Goal: Task Accomplishment & Management: Manage account settings

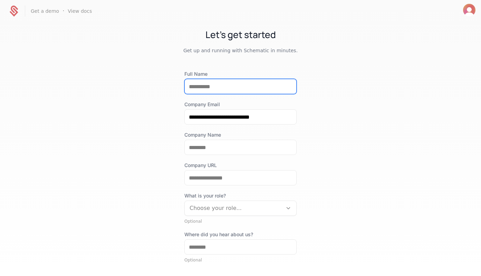
click at [212, 86] on input "Full Name" at bounding box center [241, 86] width 112 height 15
type input "**********"
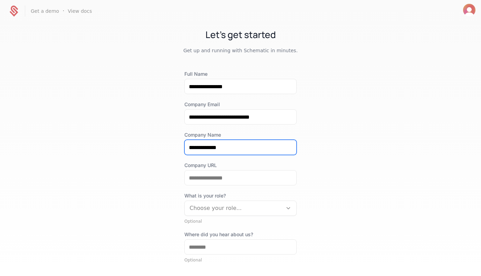
type input "**********"
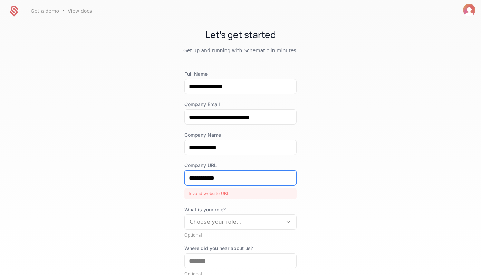
click at [212, 180] on input "**********" at bounding box center [241, 177] width 112 height 15
paste input "**********"
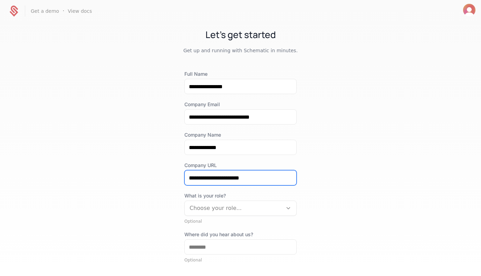
type input "**********"
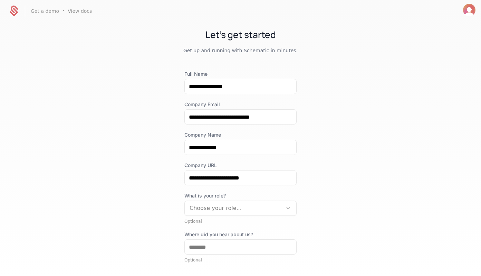
click at [161, 194] on div "**********" at bounding box center [240, 148] width 481 height 253
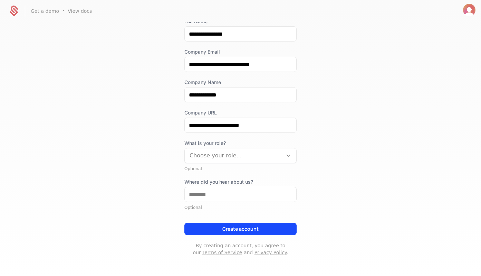
click at [225, 160] on div "Choose your role..." at bounding box center [234, 155] width 98 height 12
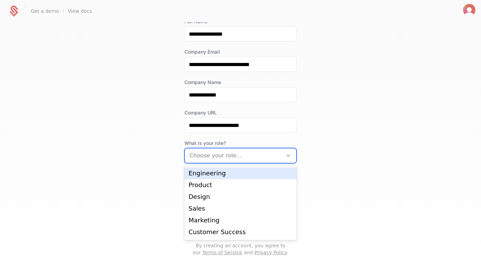
click at [219, 177] on div "Engineering" at bounding box center [240, 173] width 112 height 12
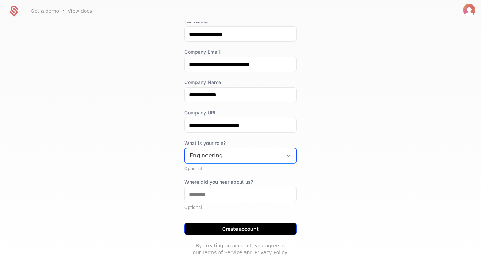
click at [213, 223] on button "Create account" at bounding box center [240, 228] width 112 height 12
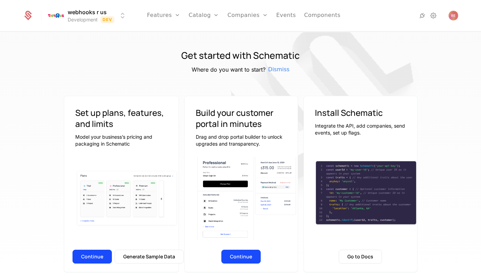
click at [439, 17] on div at bounding box center [409, 16] width 98 height 10
click at [436, 17] on icon at bounding box center [433, 15] width 8 height 8
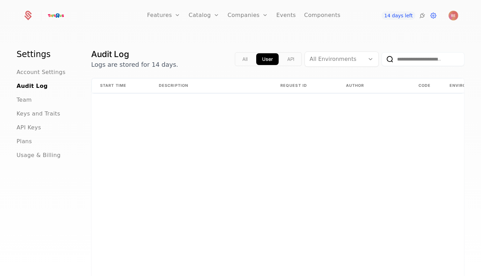
click at [333, 31] on div "Features Features Flags Catalog Plans Add Ons Configuration Companies Companies…" at bounding box center [240, 138] width 481 height 276
click at [33, 124] on span "API Keys" at bounding box center [29, 127] width 25 height 8
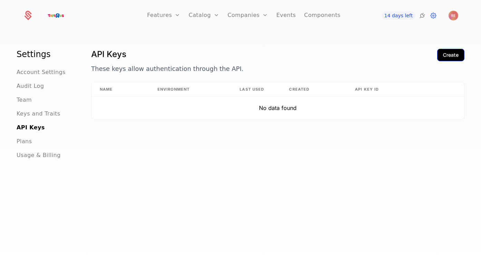
click at [456, 51] on div "Create" at bounding box center [451, 54] width 16 height 7
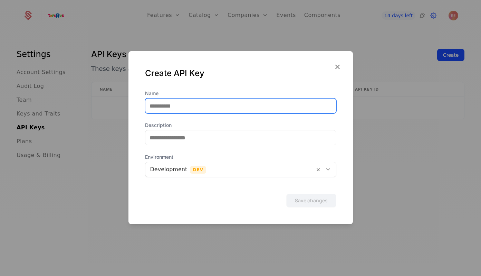
click at [228, 107] on input "Name" at bounding box center [240, 105] width 191 height 15
type input "********"
click at [286, 193] on button "Save changes" at bounding box center [311, 200] width 50 height 14
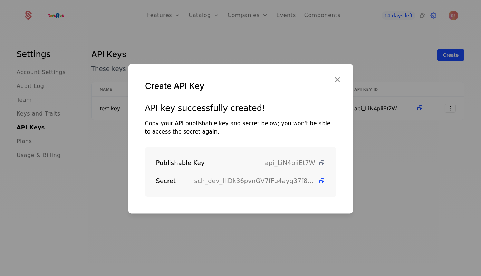
click at [321, 163] on icon at bounding box center [321, 162] width 7 height 7
click at [319, 179] on icon at bounding box center [321, 180] width 7 height 7
click at [263, 49] on div at bounding box center [240, 138] width 481 height 276
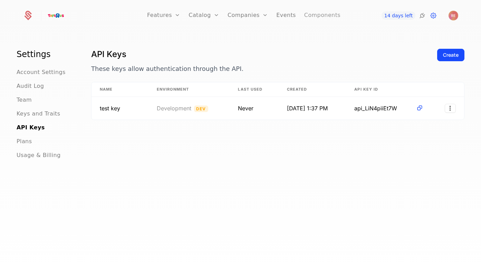
click at [325, 18] on link "Components" at bounding box center [322, 15] width 36 height 31
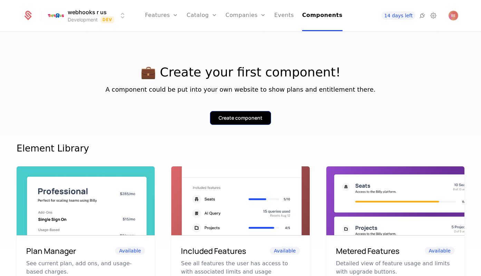
click at [248, 118] on div "Create component" at bounding box center [241, 117] width 44 height 7
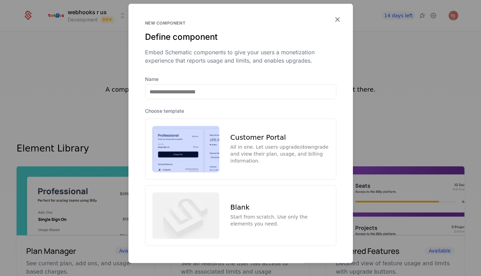
click at [261, 137] on div "Customer Portal" at bounding box center [279, 136] width 98 height 7
click at [211, 79] on label "Name" at bounding box center [240, 79] width 191 height 7
click at [211, 84] on input "Name" at bounding box center [240, 91] width 191 height 15
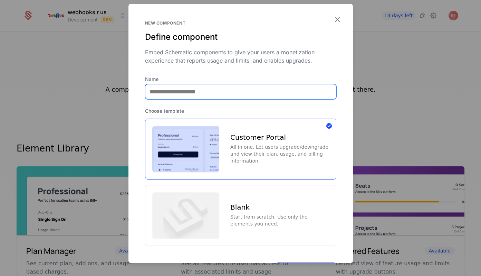
click at [206, 93] on input "Name" at bounding box center [240, 91] width 191 height 15
type input "**********"
click at [275, 262] on button "Create component" at bounding box center [305, 269] width 61 height 14
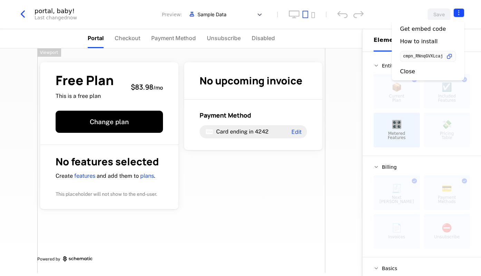
click at [459, 12] on html "webhooks r us Development Dev Features Features Flags Catalog Plans Add Ons Con…" at bounding box center [240, 138] width 481 height 276
click at [453, 56] on div "cmpn_RNnqGVXLcaj" at bounding box center [428, 56] width 56 height 11
click at [448, 56] on icon "button" at bounding box center [449, 56] width 7 height 7
click at [27, 11] on html "webhooks r us Development Dev Features Features Flags Catalog Plans Add Ons Con…" at bounding box center [240, 138] width 481 height 276
click at [27, 11] on icon "button" at bounding box center [23, 14] width 12 height 12
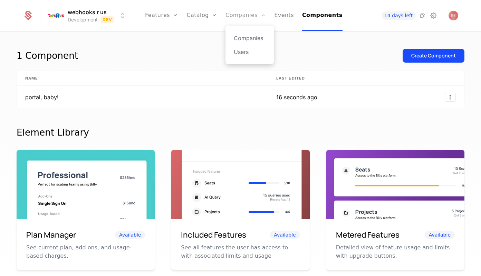
click at [236, 18] on link "Companies" at bounding box center [245, 15] width 40 height 31
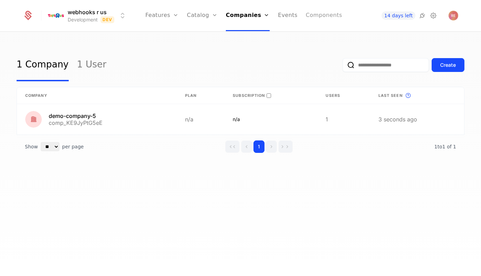
click at [327, 16] on link "Components" at bounding box center [324, 15] width 36 height 31
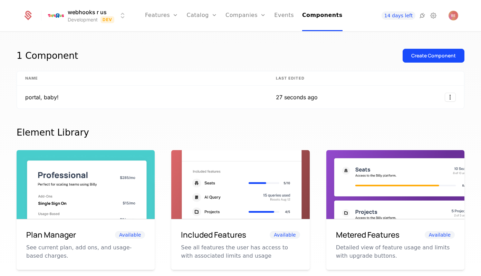
click at [208, 97] on td "portal, baby!" at bounding box center [142, 97] width 251 height 23
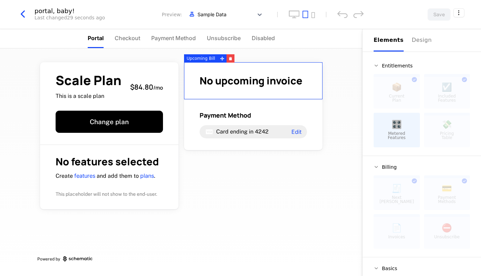
click at [260, 89] on div "No upcoming invoice" at bounding box center [253, 80] width 138 height 37
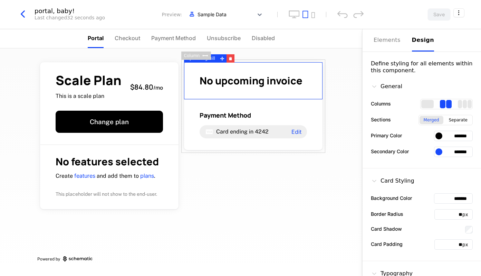
click at [413, 47] on button "Design" at bounding box center [423, 40] width 22 height 22
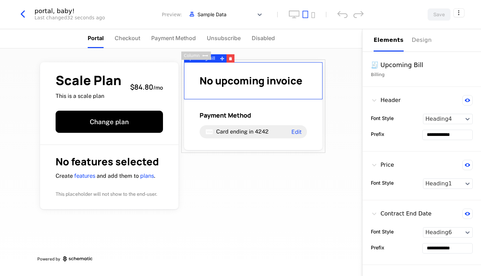
click at [383, 37] on div "Elements" at bounding box center [389, 40] width 30 height 8
click at [266, 35] on span "Disabled" at bounding box center [263, 38] width 23 height 8
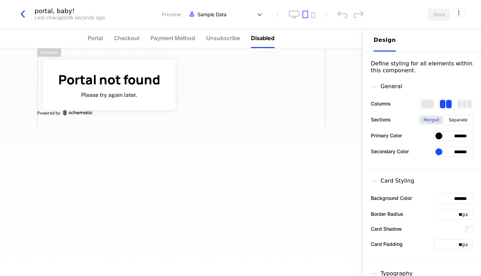
click at [148, 39] on ul "Portal Checkout Payment Method Unsubscribe Disabled" at bounding box center [181, 38] width 187 height 19
click at [143, 39] on ul "Portal Checkout Payment Method Unsubscribe Disabled" at bounding box center [181, 38] width 187 height 19
click at [132, 40] on span "Checkout" at bounding box center [127, 38] width 26 height 8
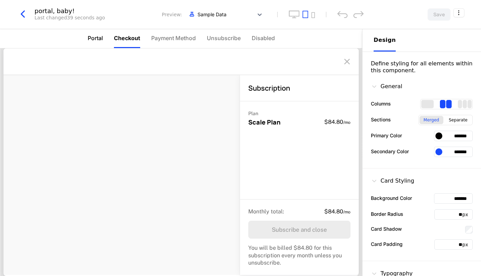
click at [88, 41] on span "Portal" at bounding box center [95, 38] width 15 height 8
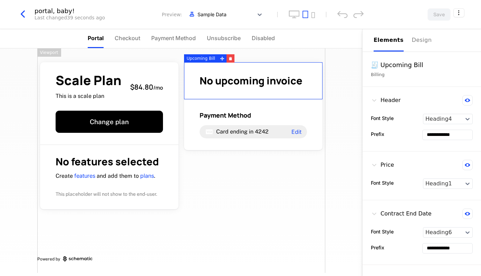
click at [393, 46] on button "Elements" at bounding box center [389, 40] width 30 height 22
click at [299, 211] on div "Scale Plan This is a scale plan $84.80 / mo Change plan No features selected Cr…" at bounding box center [181, 160] width 288 height 224
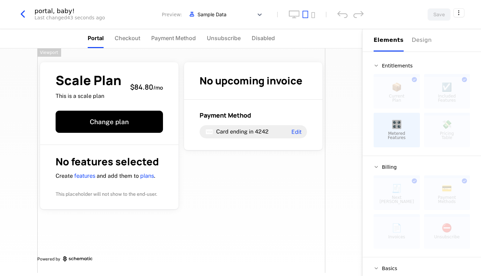
scroll to position [46, 0]
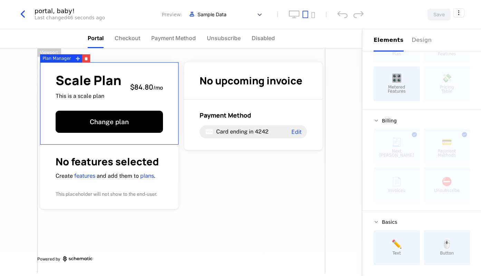
click at [24, 8] on icon "button" at bounding box center [23, 14] width 12 height 12
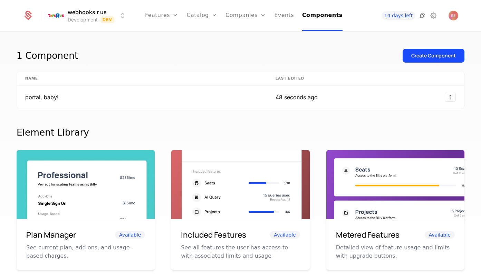
click at [422, 14] on icon at bounding box center [422, 15] width 8 height 8
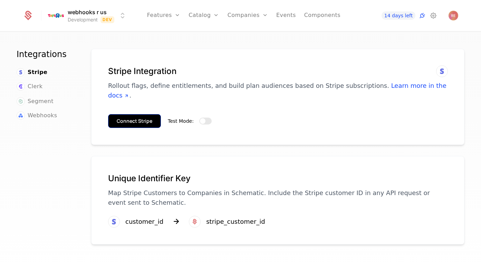
click at [126, 117] on button "Connect Stripe" at bounding box center [134, 121] width 53 height 14
click at [201, 116] on div "Test Mode:" at bounding box center [190, 121] width 44 height 14
click at [202, 118] on span "button" at bounding box center [203, 121] width 6 height 6
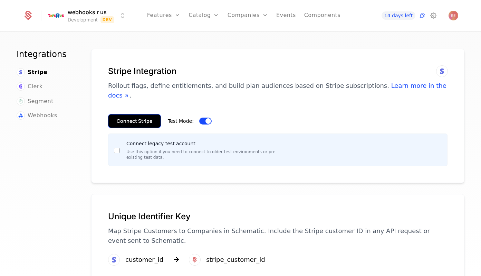
click at [129, 116] on button "Connect Stripe" at bounding box center [134, 121] width 53 height 14
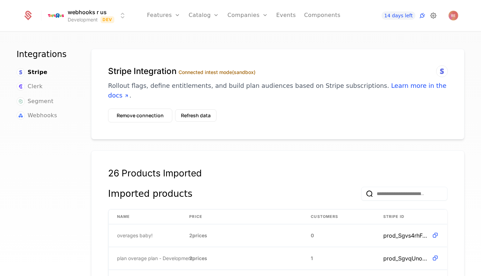
click at [431, 16] on icon at bounding box center [433, 15] width 8 height 8
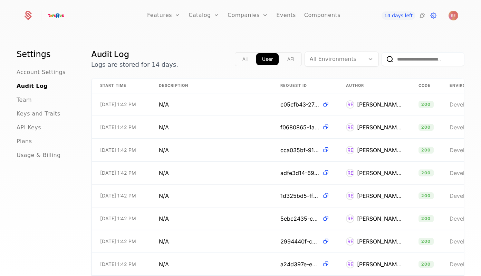
click at [423, 7] on div "Features Features Flags Catalog Plans Add Ons Configuration Companies Companies…" at bounding box center [240, 15] width 435 height 31
click at [421, 14] on icon at bounding box center [422, 15] width 8 height 8
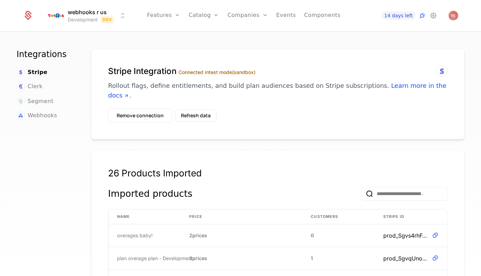
click at [61, 116] on div "Webhooks" at bounding box center [46, 115] width 58 height 9
click at [45, 116] on span "Webhooks" at bounding box center [42, 115] width 29 height 8
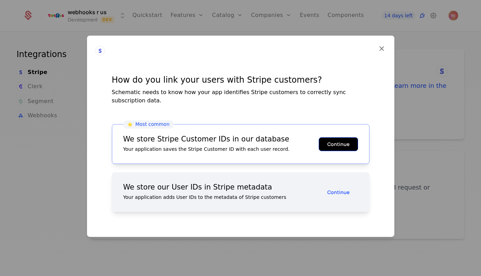
click at [347, 144] on button "Continue" at bounding box center [338, 144] width 39 height 14
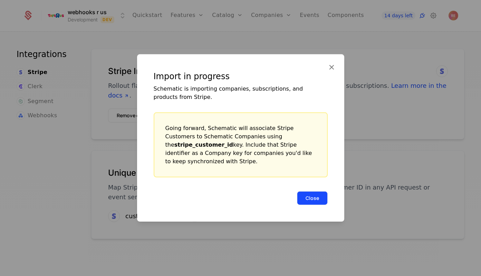
click at [320, 192] on button "Close" at bounding box center [312, 198] width 31 height 14
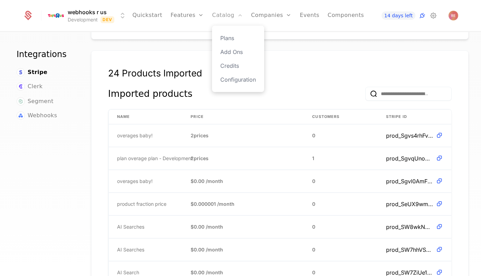
click at [225, 6] on link "Catalog" at bounding box center [227, 15] width 31 height 31
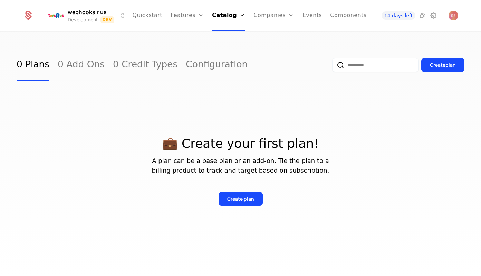
click at [220, 16] on link "Catalog" at bounding box center [228, 15] width 33 height 31
click at [220, 36] on link "Plans" at bounding box center [238, 38] width 36 height 8
click at [226, 34] on link "Plans" at bounding box center [238, 38] width 36 height 8
click at [331, 119] on div "💼 Create your first plan! A plan can be a base plan or an add-on. Tie the plan …" at bounding box center [241, 162] width 448 height 163
click at [229, 36] on link "Plans" at bounding box center [238, 38] width 36 height 8
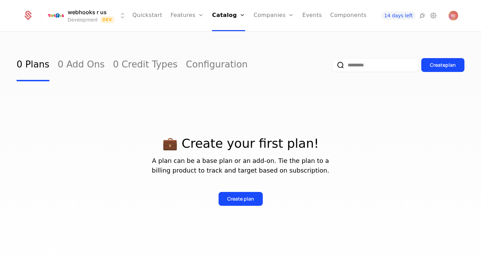
click at [441, 57] on div "Create plan" at bounding box center [398, 65] width 132 height 32
click at [441, 63] on div "Create plan" at bounding box center [443, 64] width 26 height 7
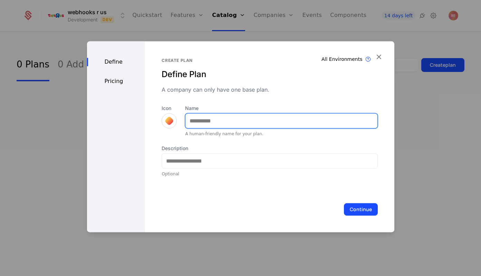
click at [199, 119] on input "Name" at bounding box center [281, 120] width 192 height 15
type input "*"
type input "**********"
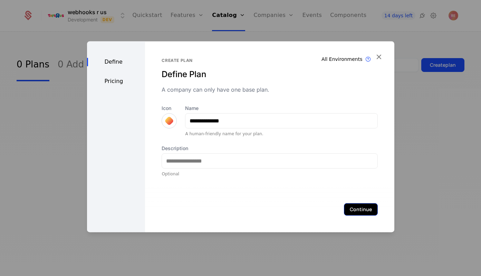
click at [353, 206] on button "Continue" at bounding box center [361, 209] width 34 height 12
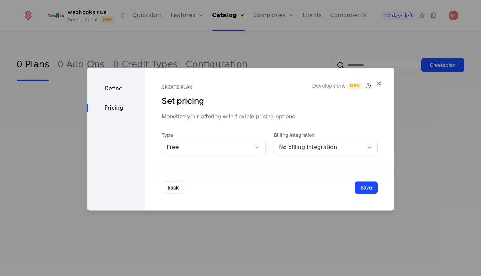
click at [221, 150] on div "Free" at bounding box center [207, 147] width 80 height 8
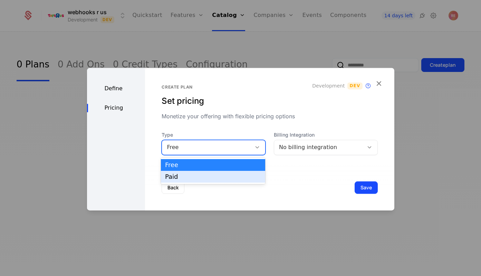
click at [202, 175] on div "Paid" at bounding box center [213, 176] width 96 height 6
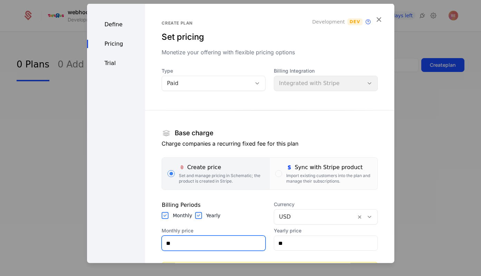
drag, startPoint x: 183, startPoint y: 246, endPoint x: 172, endPoint y: 246, distance: 10.7
click at [172, 246] on input "**" at bounding box center [213, 242] width 103 height 15
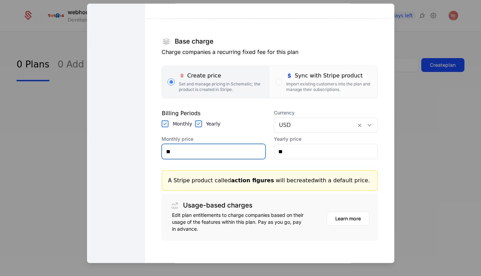
type input "**"
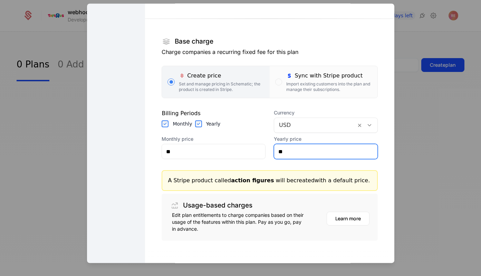
click at [311, 150] on input "**" at bounding box center [325, 151] width 103 height 15
type input "***"
click at [263, 134] on section "Base charge Charge companies a recurring fixed fee for this plan Create price S…" at bounding box center [270, 124] width 216 height 233
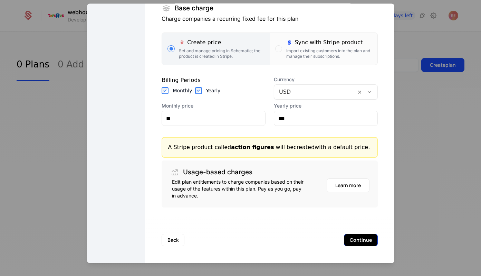
click at [369, 245] on button "Continue" at bounding box center [361, 240] width 34 height 12
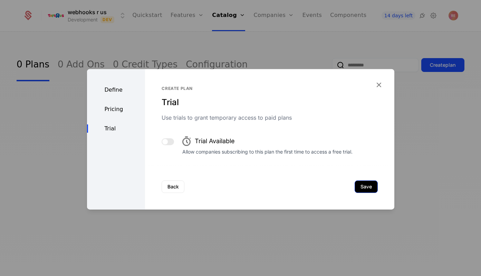
click at [366, 189] on button "Save" at bounding box center [366, 186] width 23 height 12
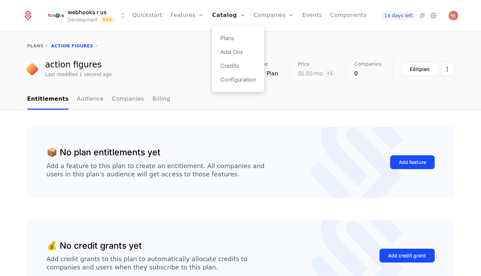
click at [222, 17] on link "Catalog" at bounding box center [228, 15] width 33 height 31
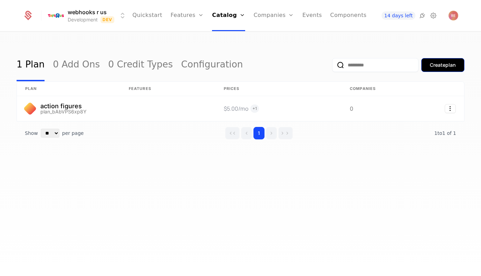
click at [431, 69] on button "Create plan" at bounding box center [442, 65] width 43 height 14
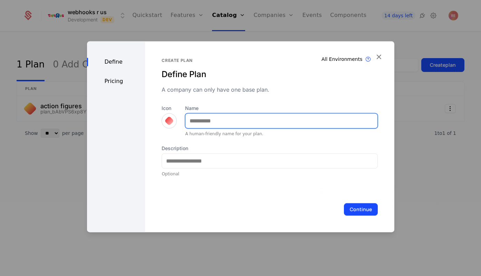
click at [201, 119] on input "Name" at bounding box center [281, 120] width 192 height 15
click at [206, 115] on input "Name" at bounding box center [281, 120] width 192 height 15
type input "**********"
type input "****"
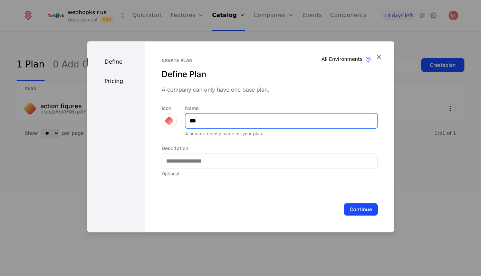
type input "****"
type input "*"
type input "**********"
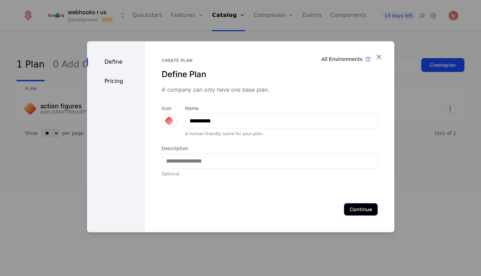
click at [348, 205] on button "Continue" at bounding box center [361, 209] width 34 height 12
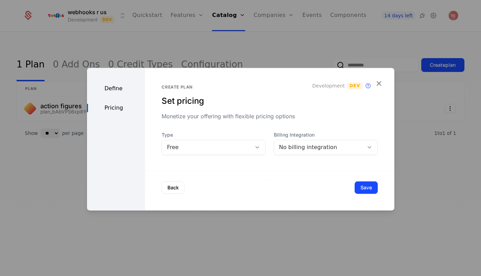
click at [196, 138] on div "Type Free" at bounding box center [214, 142] width 104 height 23
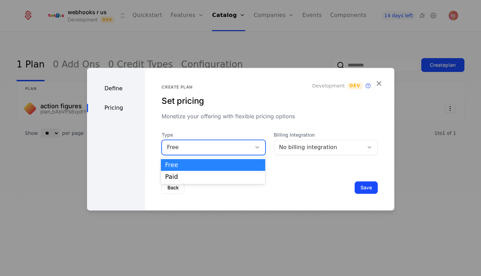
click at [190, 150] on div "Free" at bounding box center [207, 147] width 80 height 8
click at [182, 178] on div "Paid" at bounding box center [213, 176] width 96 height 6
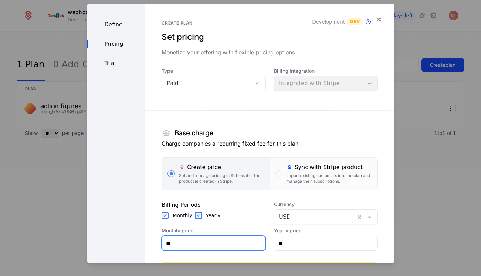
click at [183, 242] on input "**" at bounding box center [213, 242] width 103 height 15
type input "***"
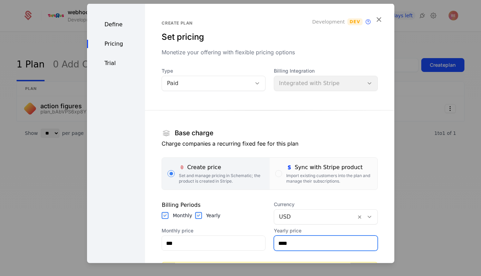
type input "****"
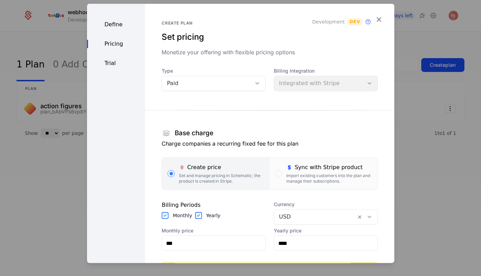
click at [285, 120] on section "Base charge Charge companies a recurring fixed fee for this plan Create price S…" at bounding box center [270, 215] width 216 height 233
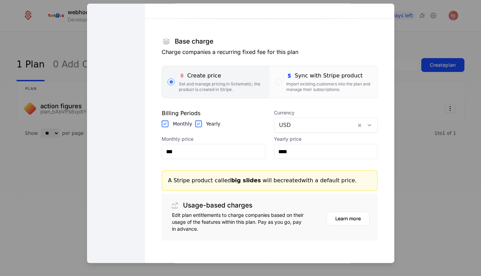
scroll to position [121, 0]
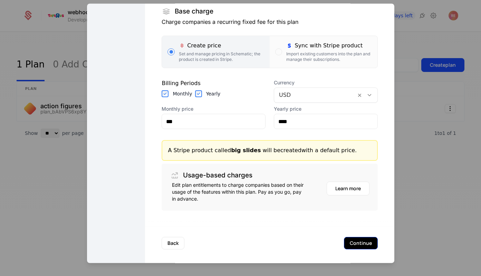
click at [354, 246] on button "Continue" at bounding box center [361, 243] width 34 height 12
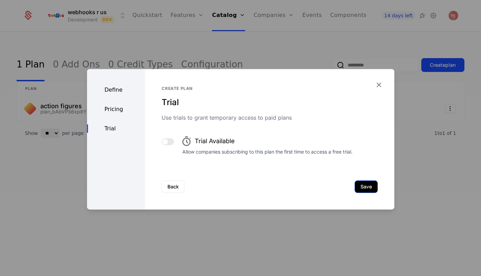
scroll to position [0, 0]
click at [364, 186] on button "Save" at bounding box center [366, 186] width 23 height 12
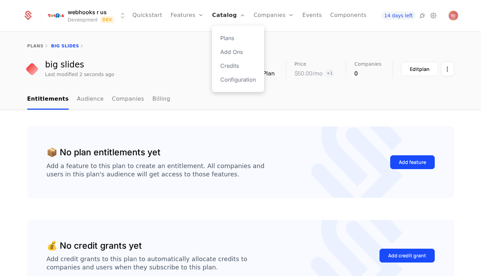
click at [223, 13] on link "Catalog" at bounding box center [228, 15] width 33 height 31
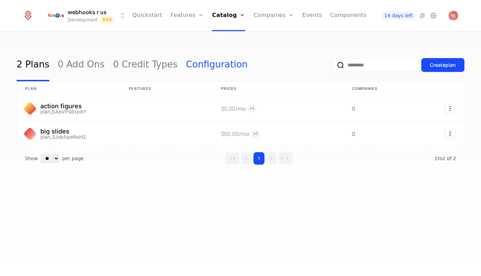
click at [193, 59] on link "Configuration" at bounding box center [217, 65] width 62 height 32
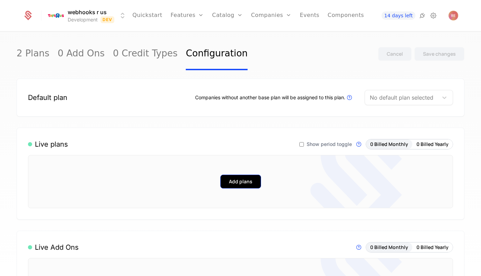
click at [241, 187] on button "Add plans" at bounding box center [240, 181] width 41 height 14
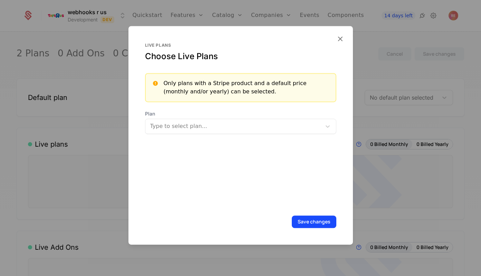
click at [345, 40] on div "Live plans Choose Live Plans Only plans with a Stripe product and a default pri…" at bounding box center [240, 135] width 224 height 218
click at [339, 40] on icon "button" at bounding box center [340, 38] width 9 height 9
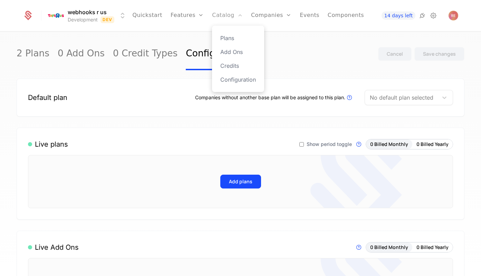
click at [218, 17] on link "Catalog" at bounding box center [227, 15] width 31 height 31
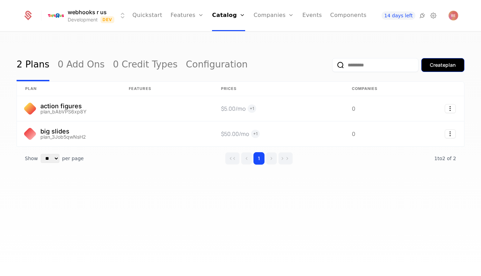
click at [428, 62] on button "Create plan" at bounding box center [442, 65] width 43 height 14
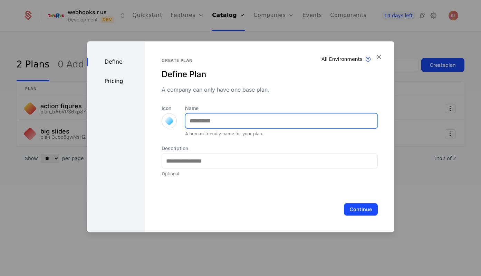
click at [214, 117] on input "Name" at bounding box center [281, 120] width 192 height 15
type input "*********"
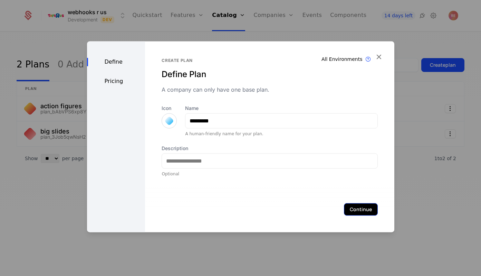
click at [354, 209] on button "Continue" at bounding box center [361, 209] width 34 height 12
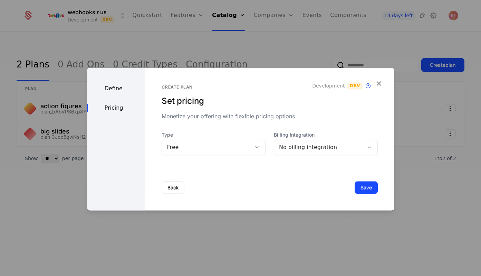
click at [244, 149] on div "Free" at bounding box center [207, 147] width 80 height 8
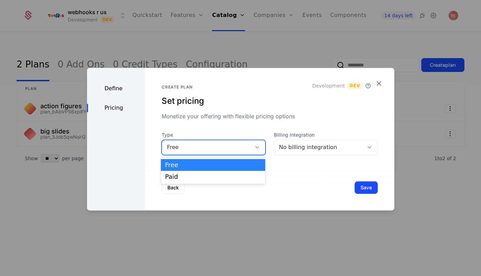
drag, startPoint x: 325, startPoint y: 136, endPoint x: 303, endPoint y: 143, distance: 22.5
click at [324, 136] on span "Billing Integration" at bounding box center [326, 134] width 104 height 7
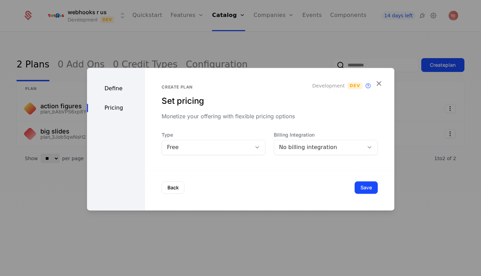
click at [302, 144] on div "No billing integration" at bounding box center [319, 147] width 80 height 8
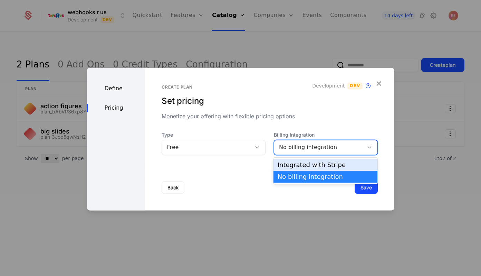
click at [292, 162] on div "Integrated with Stripe" at bounding box center [326, 165] width 96 height 6
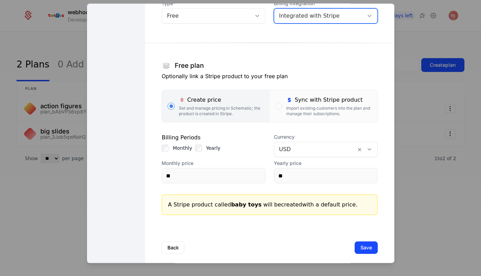
scroll to position [70, 0]
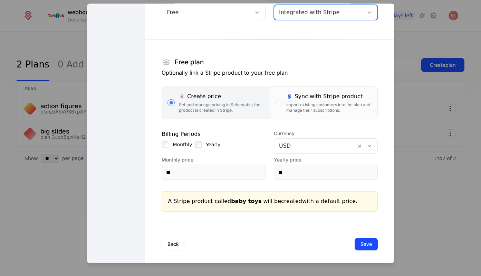
click at [362, 235] on div "Back Save" at bounding box center [269, 244] width 249 height 46
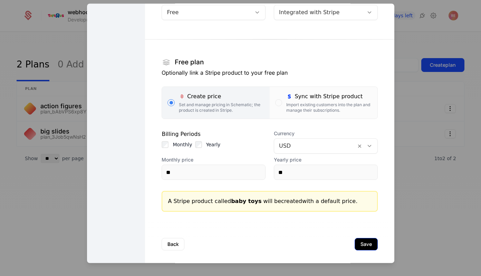
click at [362, 239] on button "Save" at bounding box center [366, 244] width 23 height 12
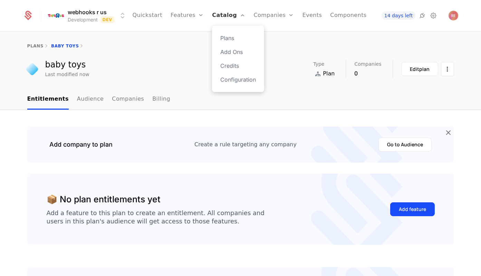
click at [218, 19] on link "Catalog" at bounding box center [228, 15] width 33 height 31
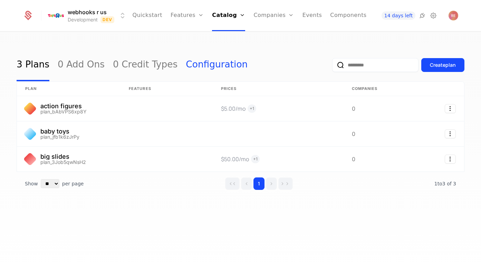
click at [204, 61] on link "Configuration" at bounding box center [217, 65] width 62 height 32
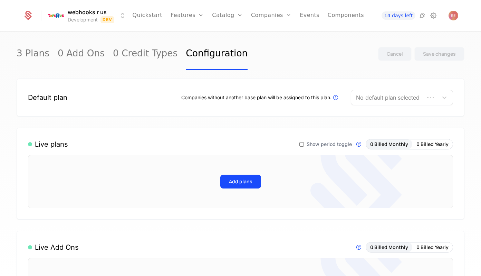
click at [186, 61] on link "Configuration" at bounding box center [217, 54] width 62 height 32
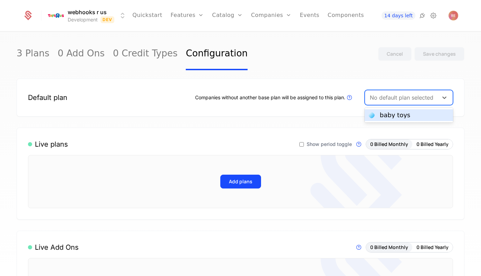
click at [407, 102] on div at bounding box center [402, 98] width 64 height 10
click at [385, 115] on div "baby toys" at bounding box center [395, 115] width 30 height 6
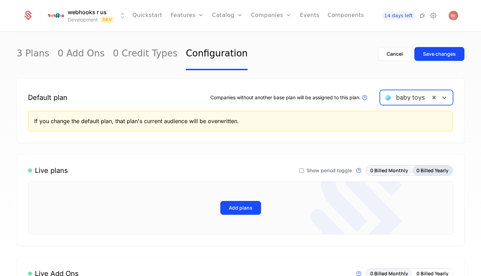
scroll to position [72, 0]
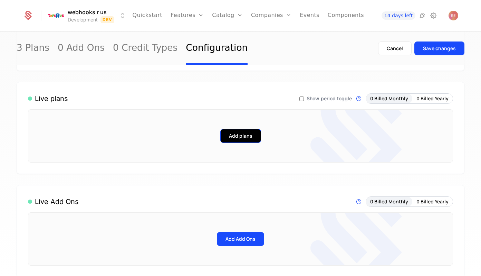
click at [223, 135] on button "Add plans" at bounding box center [240, 136] width 41 height 14
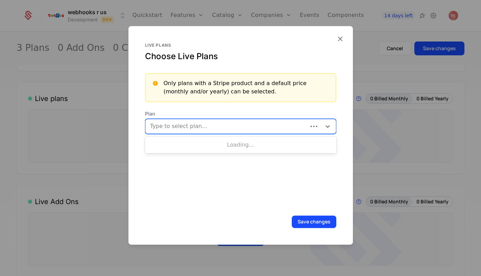
click at [199, 124] on div at bounding box center [227, 126] width 153 height 10
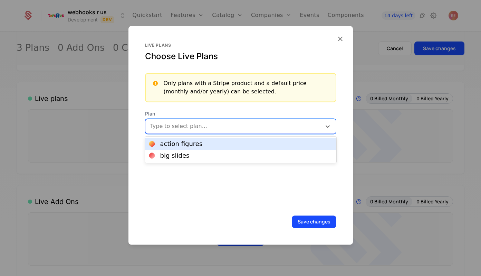
click at [184, 138] on div "action figures" at bounding box center [240, 144] width 191 height 12
click at [235, 121] on div at bounding box center [263, 126] width 92 height 10
click at [200, 147] on div "big slides" at bounding box center [240, 144] width 183 height 6
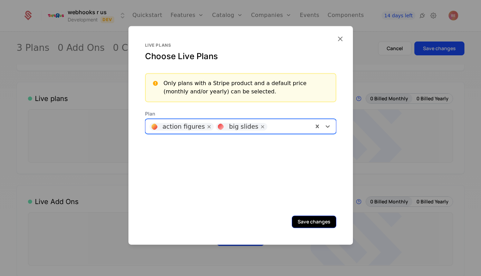
click at [318, 219] on button "Save changes" at bounding box center [314, 221] width 45 height 12
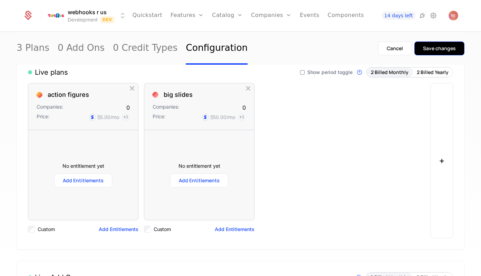
click at [448, 51] on div "Save changes" at bounding box center [439, 48] width 33 height 7
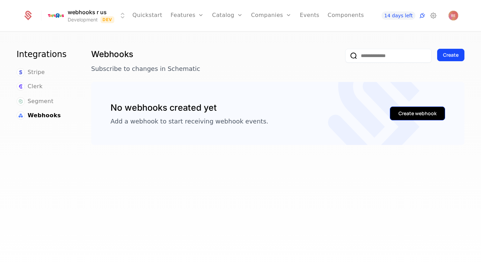
click at [414, 112] on div "Create webhook" at bounding box center [417, 113] width 38 height 7
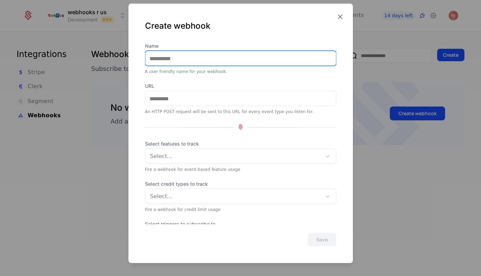
click at [178, 60] on input "Name" at bounding box center [240, 58] width 191 height 15
type input "****"
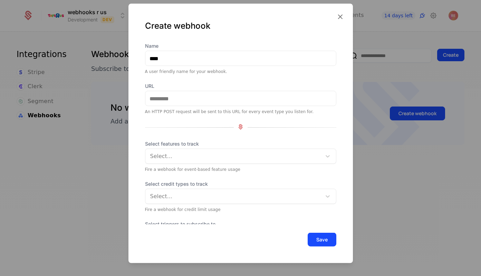
click at [161, 42] on div "Create webhook" at bounding box center [240, 31] width 191 height 22
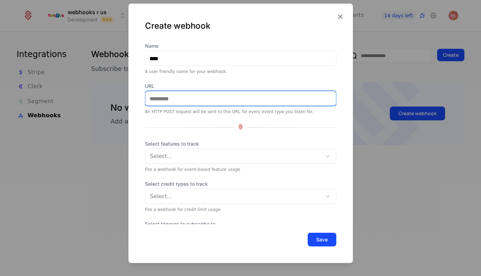
click at [159, 105] on input "URL" at bounding box center [240, 98] width 191 height 15
paste input "**********"
type input "**********"
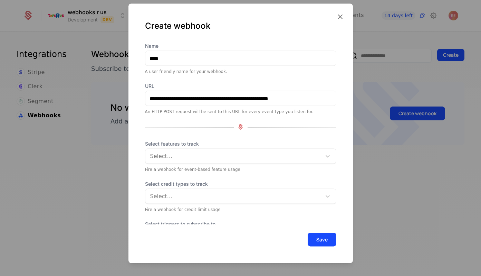
click at [164, 160] on div at bounding box center [234, 156] width 166 height 10
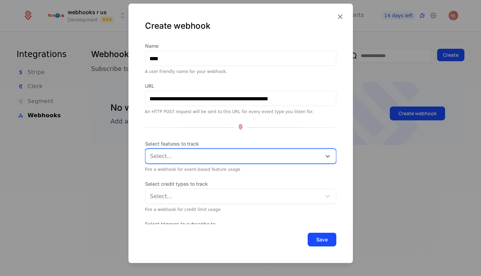
click at [184, 151] on div at bounding box center [234, 156] width 166 height 10
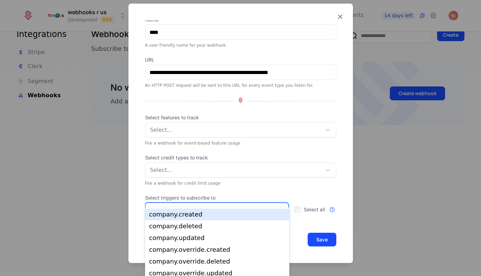
click at [172, 210] on div at bounding box center [210, 210] width 120 height 10
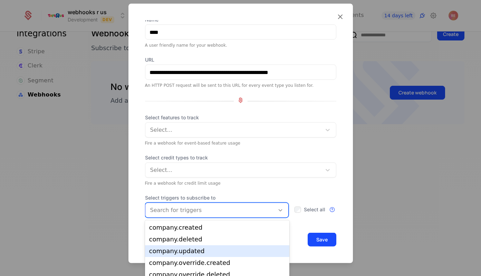
click at [175, 246] on div "company.updated" at bounding box center [217, 251] width 144 height 12
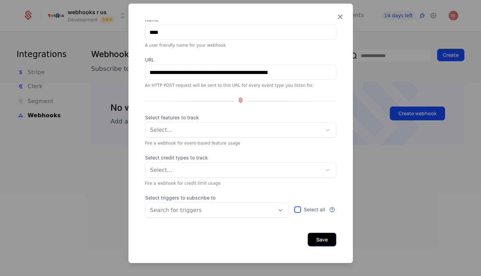
click at [327, 244] on button "Save" at bounding box center [322, 239] width 29 height 14
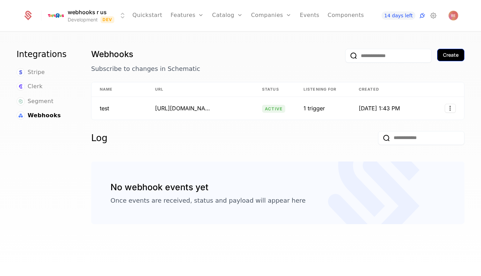
click at [453, 54] on div "Create" at bounding box center [451, 54] width 16 height 7
click at [453, 58] on button "Create" at bounding box center [450, 55] width 27 height 12
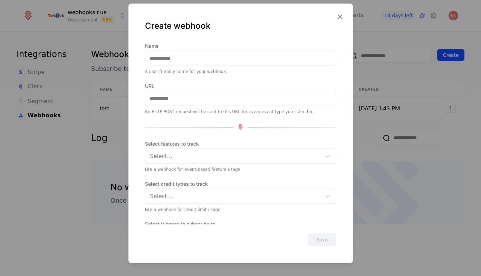
click at [166, 66] on div "Name A user friendly name for your webhook." at bounding box center [240, 58] width 191 height 32
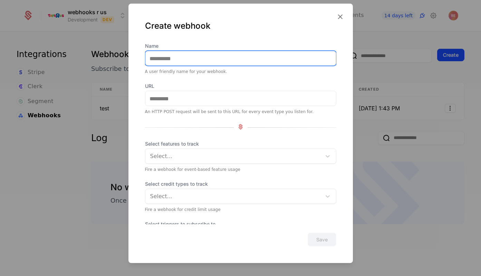
click at [177, 54] on input "Name" at bounding box center [240, 58] width 191 height 15
type input "********"
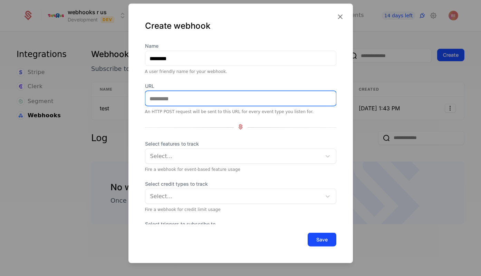
click at [169, 103] on input "URL" at bounding box center [240, 98] width 191 height 15
paste input "**********"
type input "**********"
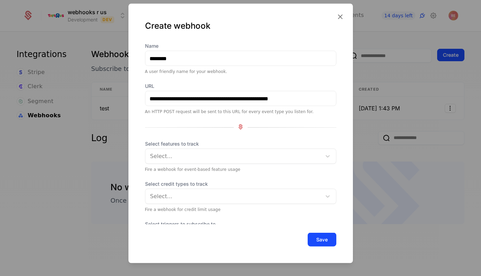
click at [168, 129] on div at bounding box center [240, 127] width 191 height 9
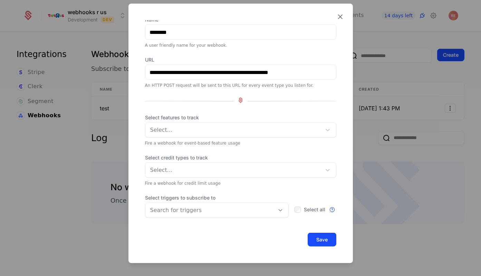
click at [315, 209] on span "Select all" at bounding box center [314, 209] width 21 height 5
click at [313, 242] on button "Save" at bounding box center [322, 239] width 29 height 14
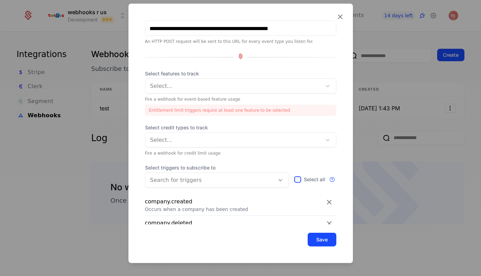
scroll to position [83, 0]
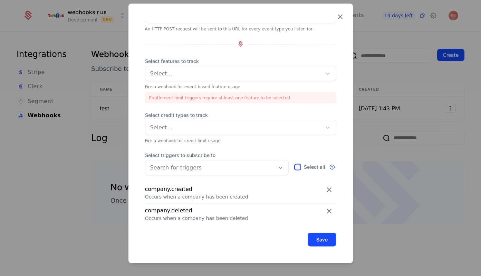
click at [298, 167] on icon at bounding box center [298, 167] width 6 height 6
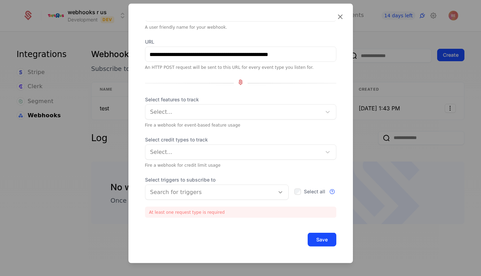
click at [303, 191] on label "Select all" at bounding box center [309, 191] width 31 height 7
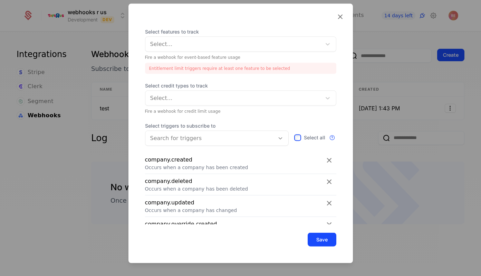
scroll to position [88, 0]
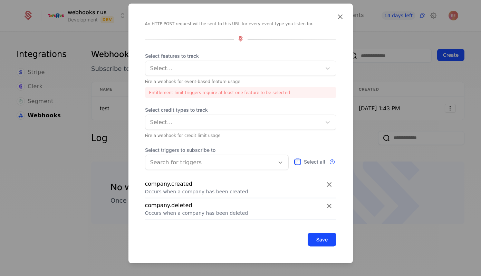
click at [196, 66] on div at bounding box center [234, 69] width 166 height 10
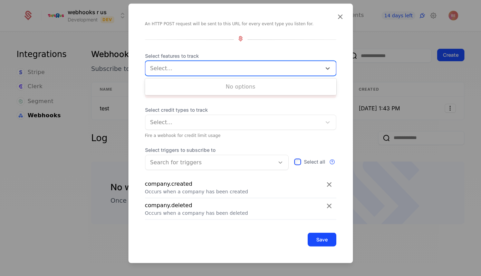
click at [190, 90] on div "No options" at bounding box center [240, 87] width 191 height 14
click at [186, 112] on span "Select credit types to track" at bounding box center [240, 109] width 191 height 7
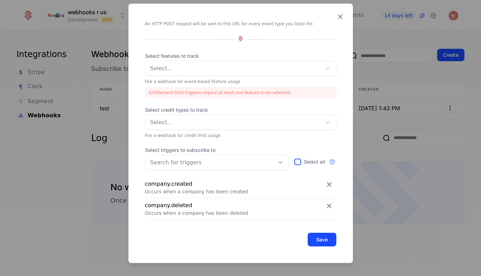
click at [186, 124] on div at bounding box center [234, 122] width 166 height 10
click at [196, 107] on span "Select credit types to track" at bounding box center [240, 109] width 191 height 7
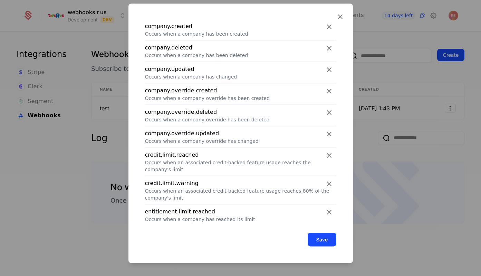
scroll to position [314, 0]
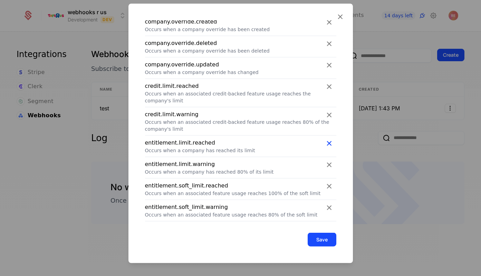
click at [327, 138] on icon at bounding box center [329, 142] width 9 height 9
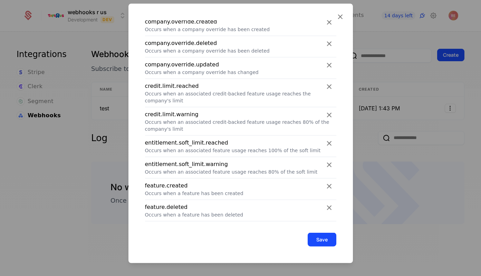
click at [327, 138] on icon at bounding box center [329, 142] width 9 height 9
click at [327, 160] on icon at bounding box center [329, 164] width 9 height 9
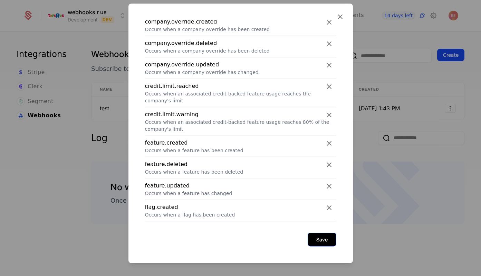
click at [324, 245] on button "Save" at bounding box center [322, 239] width 29 height 14
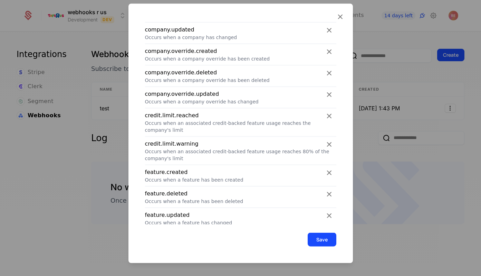
scroll to position [282, 0]
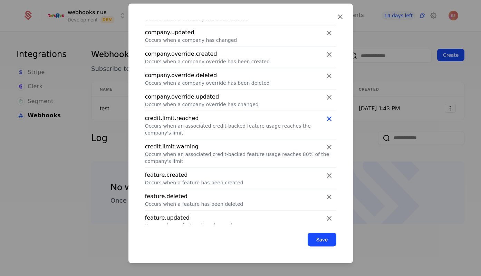
click at [327, 119] on icon at bounding box center [329, 118] width 9 height 9
click at [327, 142] on icon at bounding box center [329, 146] width 9 height 9
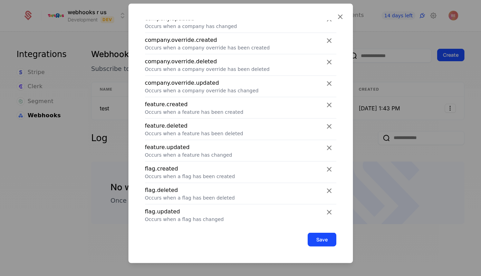
scroll to position [268, 0]
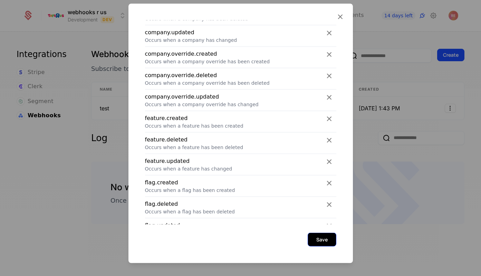
click at [327, 239] on button "Save" at bounding box center [322, 239] width 29 height 14
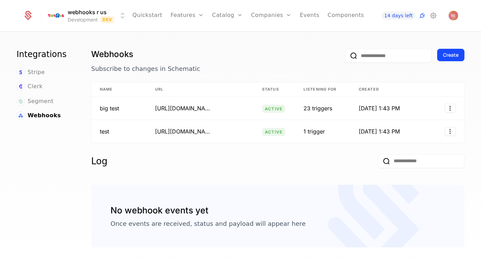
click at [252, 57] on h1 "Webhooks" at bounding box center [215, 54] width 249 height 11
click at [446, 51] on div "Create" at bounding box center [451, 54] width 16 height 7
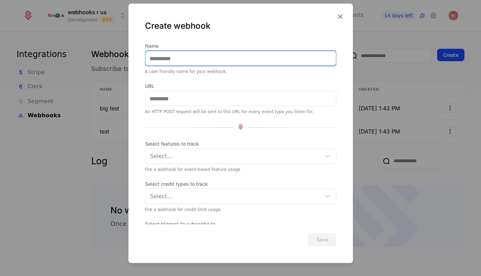
click at [189, 55] on input "Name" at bounding box center [240, 58] width 191 height 15
type input "***"
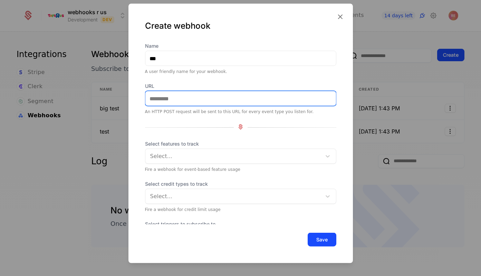
click at [185, 104] on input "URL" at bounding box center [240, 98] width 191 height 15
paste input "**********"
type input "**********"
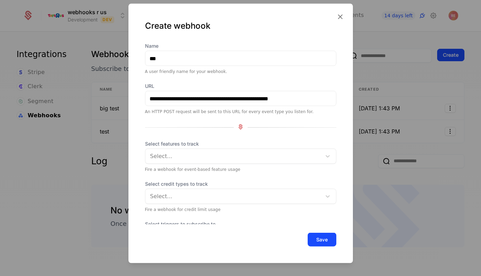
click at [173, 159] on div at bounding box center [234, 156] width 166 height 10
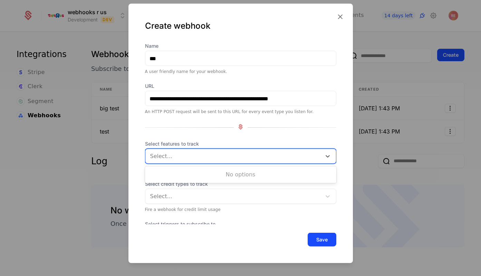
click at [180, 138] on div "**********" at bounding box center [240, 146] width 191 height 208
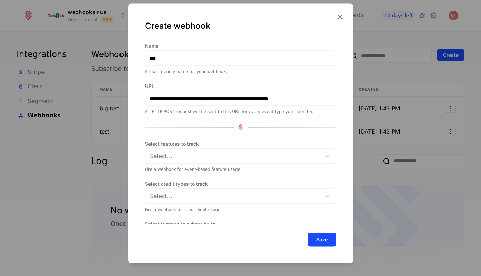
scroll to position [26, 0]
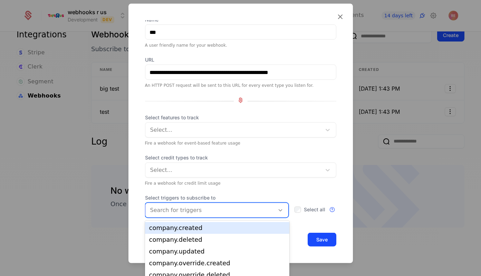
click at [185, 206] on div at bounding box center [210, 210] width 120 height 10
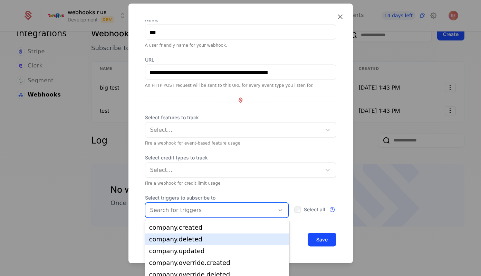
click at [179, 234] on div "company.deleted" at bounding box center [217, 239] width 144 height 12
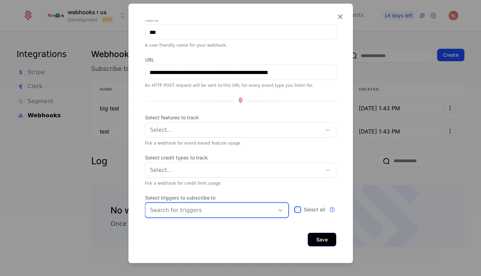
click at [318, 240] on button "Save" at bounding box center [322, 239] width 29 height 14
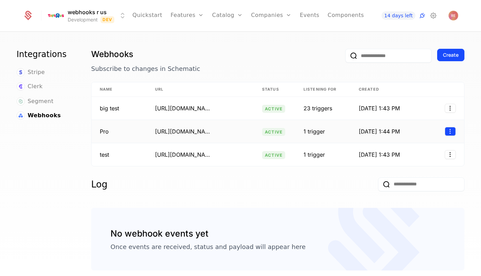
click at [453, 130] on html "webhooks r us Development Dev Quickstart Features Features Flags Catalog Plans …" at bounding box center [240, 138] width 481 height 276
click at [413, 175] on div "Delete" at bounding box center [405, 179] width 20 height 10
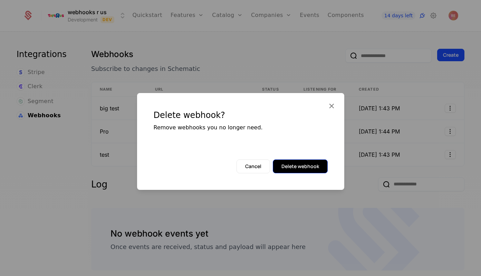
click at [281, 163] on button "Delete webhook" at bounding box center [300, 166] width 55 height 14
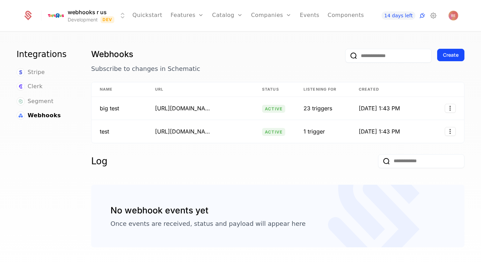
click at [265, 68] on p "Subscribe to changes in Schematic" at bounding box center [215, 69] width 249 height 10
click at [224, 16] on link "Catalog" at bounding box center [227, 15] width 31 height 31
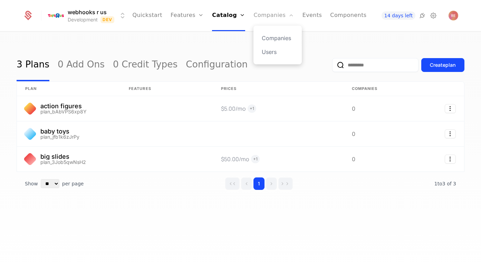
click at [257, 12] on link "Companies" at bounding box center [273, 15] width 40 height 31
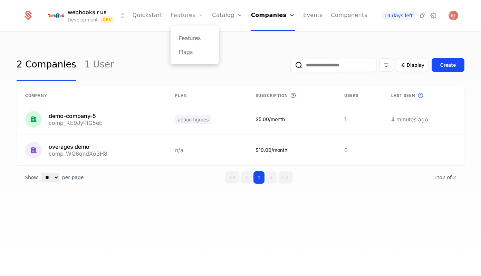
click at [181, 13] on link "Features" at bounding box center [187, 15] width 33 height 31
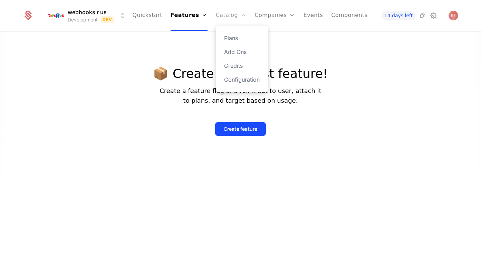
click at [219, 16] on link "Catalog" at bounding box center [231, 15] width 31 height 31
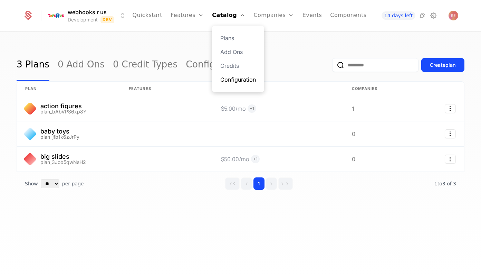
click at [229, 76] on link "Configuration" at bounding box center [238, 79] width 36 height 8
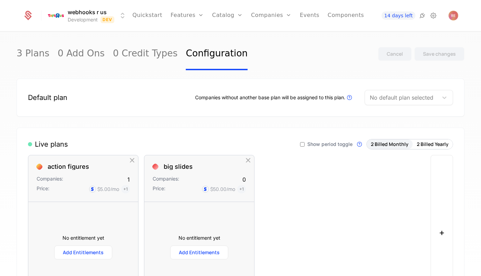
click at [400, 98] on div at bounding box center [402, 98] width 64 height 10
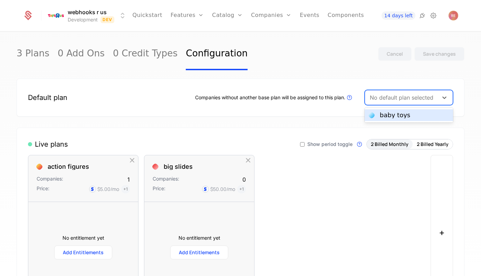
click at [388, 110] on div "baby toys" at bounding box center [409, 115] width 88 height 12
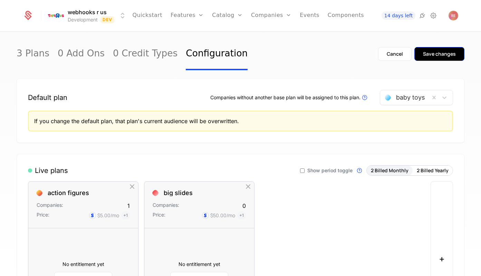
click at [436, 52] on div "Save changes" at bounding box center [439, 53] width 33 height 7
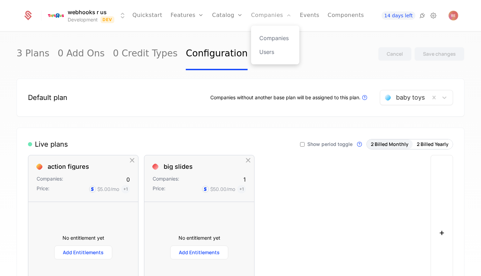
click at [261, 10] on link "Companies" at bounding box center [271, 15] width 40 height 31
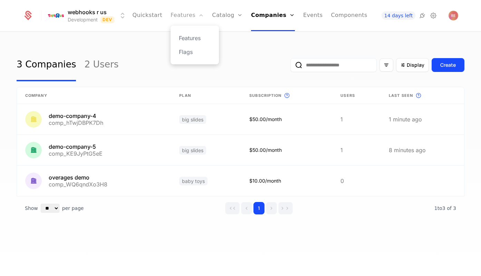
click at [183, 15] on link "Features" at bounding box center [187, 15] width 33 height 31
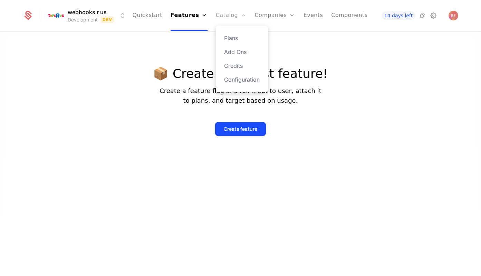
click at [221, 17] on link "Catalog" at bounding box center [231, 15] width 31 height 31
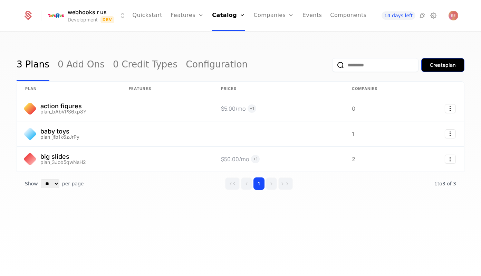
click at [431, 61] on div "Create plan" at bounding box center [443, 64] width 26 height 7
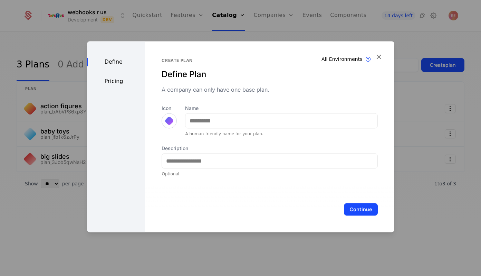
click at [222, 110] on label "Name" at bounding box center [281, 108] width 192 height 7
click at [222, 113] on input "Name" at bounding box center [281, 120] width 192 height 15
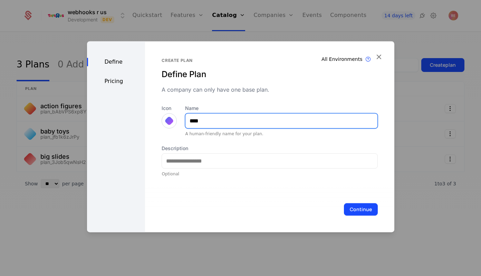
type input "****"
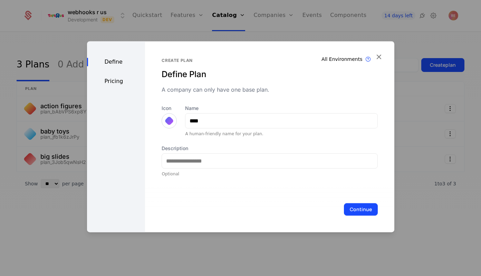
click at [108, 79] on div "Pricing" at bounding box center [116, 81] width 58 height 8
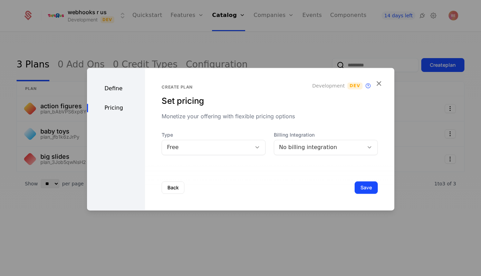
click at [182, 138] on div "Type Free" at bounding box center [214, 142] width 104 height 23
click at [182, 158] on div "Create plan Set pricing Monetize your offering with flexible pricing options De…" at bounding box center [269, 139] width 249 height 142
click at [311, 150] on div "No billing integration" at bounding box center [319, 147] width 80 height 8
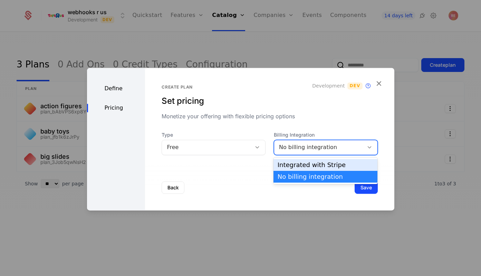
click at [302, 164] on div "Integrated with Stripe" at bounding box center [326, 165] width 96 height 6
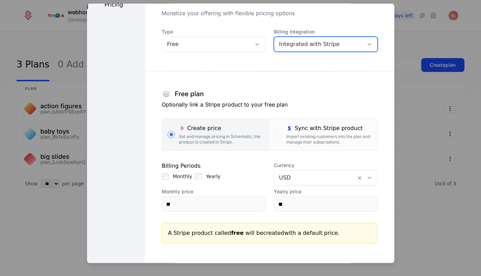
scroll to position [75, 0]
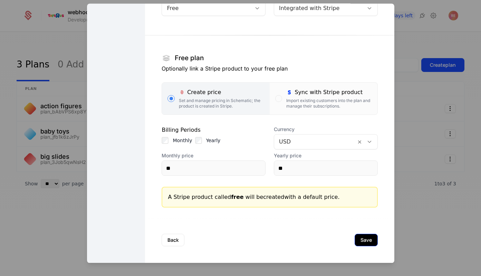
click at [371, 240] on button "Save" at bounding box center [366, 240] width 23 height 12
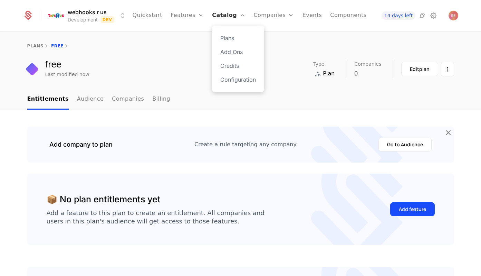
click at [222, 18] on link "Catalog" at bounding box center [228, 15] width 33 height 31
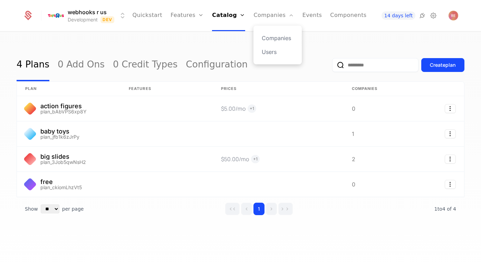
click at [258, 26] on div "Companies Users" at bounding box center [277, 45] width 48 height 39
click at [259, 16] on link "Companies" at bounding box center [273, 15] width 40 height 31
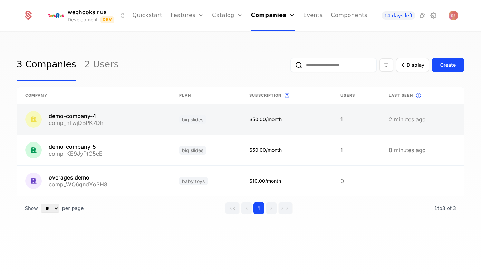
click at [116, 122] on link at bounding box center [94, 119] width 154 height 30
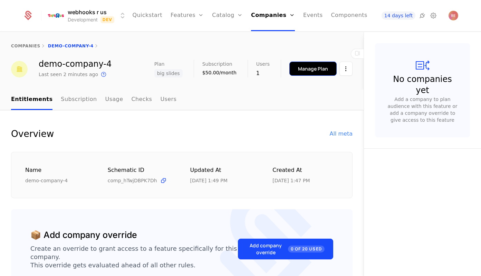
click at [312, 69] on div "Manage Plan" at bounding box center [313, 68] width 30 height 7
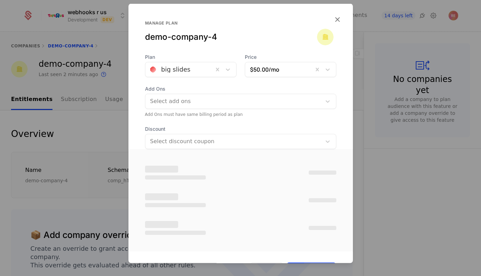
click at [197, 64] on div "big slides" at bounding box center [179, 69] width 68 height 12
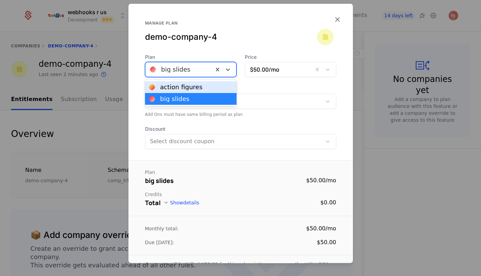
click at [199, 63] on div "big slides" at bounding box center [179, 69] width 68 height 12
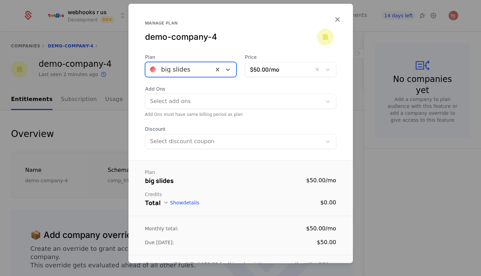
click at [189, 81] on div "Plan big slides Price $50.00 /mo Add Ons Select add ons Add Ons must have same …" at bounding box center [240, 101] width 224 height 95
click at [191, 65] on div at bounding box center [179, 70] width 58 height 10
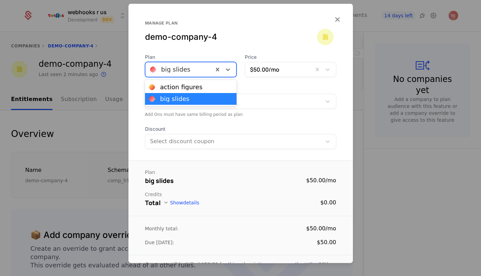
click at [112, 118] on div at bounding box center [240, 138] width 481 height 276
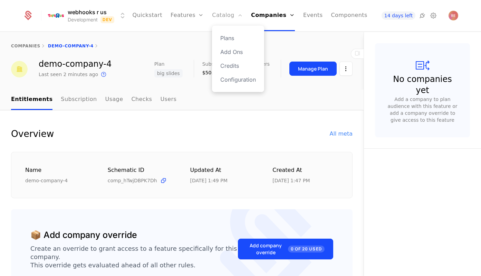
click at [221, 20] on link "Catalog" at bounding box center [227, 15] width 31 height 31
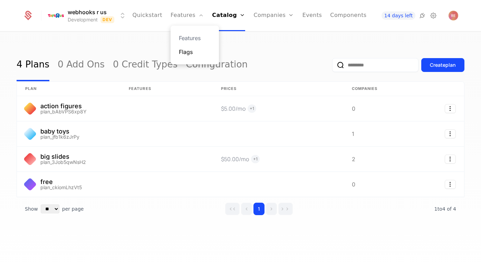
click at [184, 53] on link "Flags" at bounding box center [195, 52] width 32 height 8
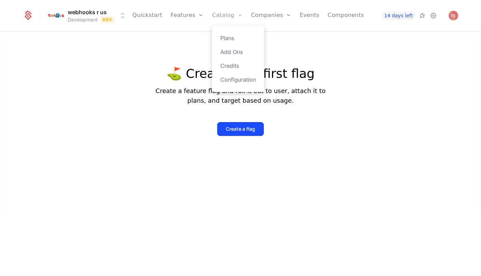
click at [229, 12] on link "Catalog" at bounding box center [227, 15] width 31 height 31
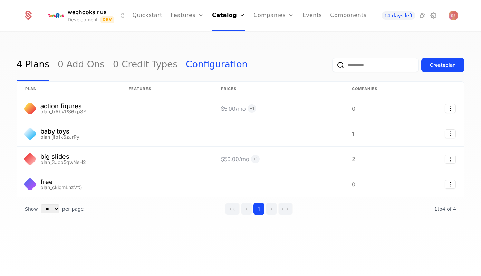
click at [186, 65] on link "Configuration" at bounding box center [217, 65] width 62 height 32
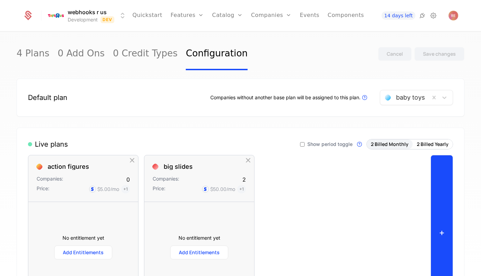
click at [451, 204] on button "+" at bounding box center [442, 232] width 22 height 155
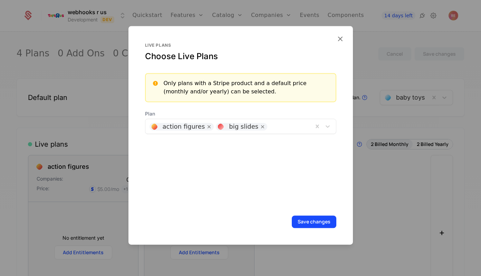
click at [273, 131] on div "action figures big slides" at bounding box center [229, 126] width 168 height 14
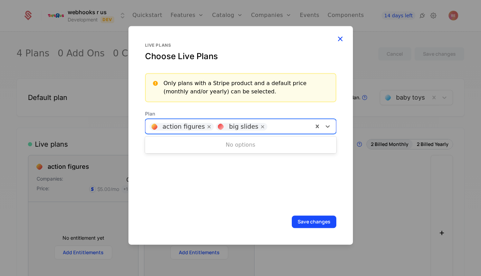
click at [341, 42] on icon "button" at bounding box center [340, 38] width 9 height 9
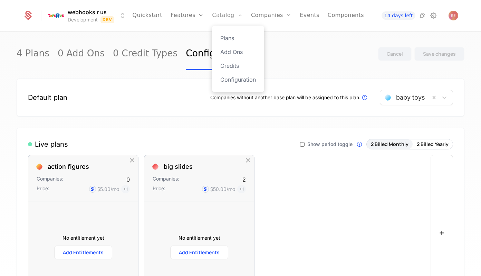
click at [229, 18] on link "Catalog" at bounding box center [227, 15] width 31 height 31
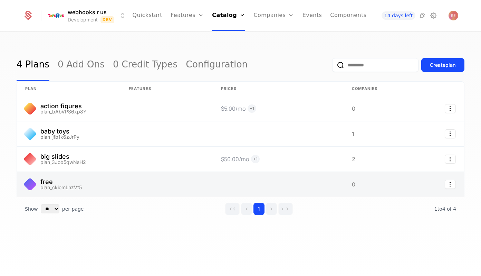
click at [190, 183] on link at bounding box center [167, 184] width 92 height 25
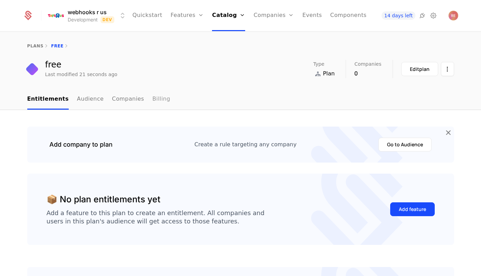
click at [152, 102] on link "Billing" at bounding box center [161, 99] width 18 height 20
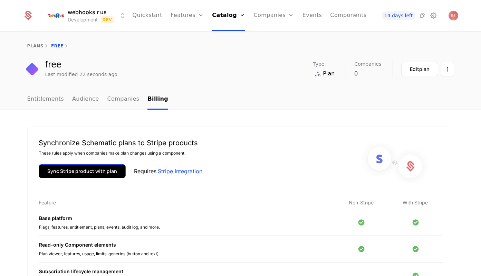
click at [97, 171] on button "Sync Stripe product with plan" at bounding box center [82, 171] width 87 height 14
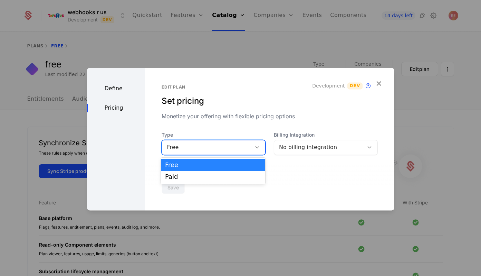
click at [198, 147] on div "Free" at bounding box center [207, 147] width 80 height 8
click at [184, 173] on div "Paid" at bounding box center [213, 177] width 104 height 12
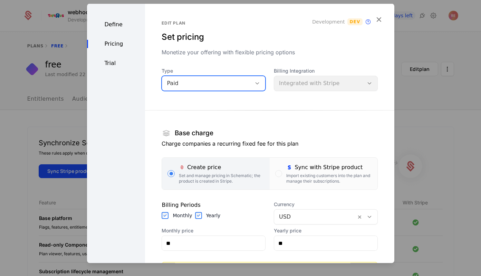
click at [208, 78] on div "Paid" at bounding box center [206, 83] width 89 height 10
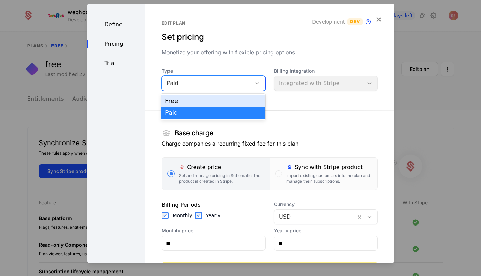
click at [199, 96] on div "Free" at bounding box center [213, 101] width 104 height 12
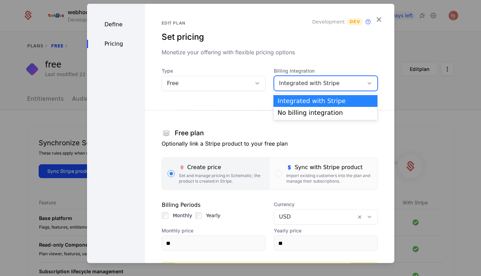
click at [292, 78] on div "Integrated with Stripe" at bounding box center [318, 83] width 89 height 10
click at [286, 102] on div "Integrated with Stripe" at bounding box center [326, 101] width 96 height 6
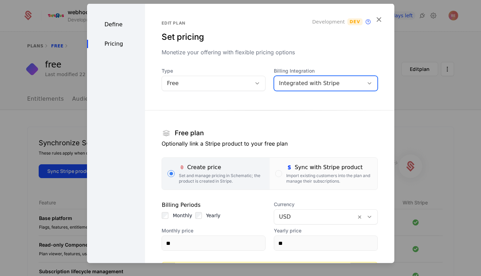
click at [253, 110] on div at bounding box center [269, 110] width 249 height 0
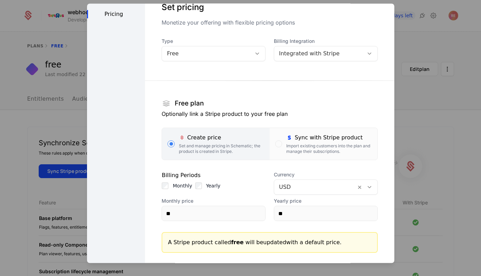
scroll to position [75, 0]
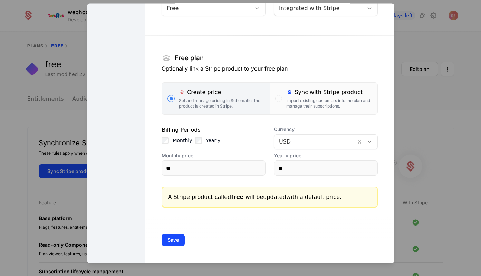
click at [167, 143] on div at bounding box center [165, 140] width 7 height 7
click at [161, 138] on div "Edit plan Set pricing Monetize your offering with flexible pricing options Deve…" at bounding box center [269, 96] width 249 height 334
click at [161, 141] on div "Edit plan Set pricing Monetize your offering with flexible pricing options Deve…" at bounding box center [269, 96] width 249 height 334
click at [167, 238] on button "Save" at bounding box center [173, 240] width 23 height 12
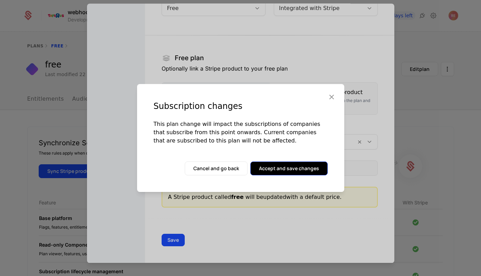
click at [269, 165] on button "Accept and save changes" at bounding box center [288, 168] width 77 height 14
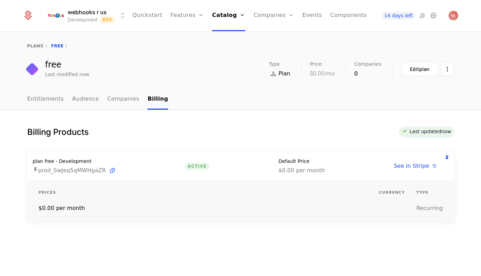
scroll to position [24, 0]
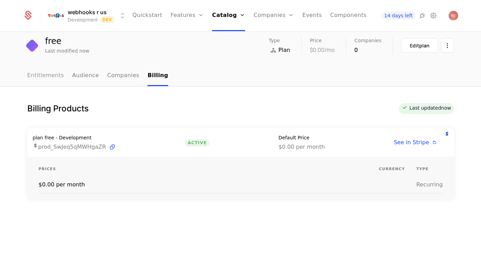
click at [34, 71] on link "Entitlements" at bounding box center [45, 76] width 37 height 20
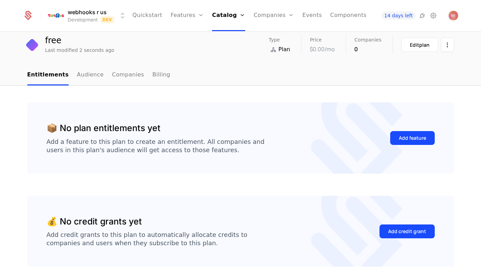
click at [204, 14] on ul "Quickstart Features Features Flags Catalog Plans Add Ons Credits Configuration …" at bounding box center [249, 15] width 234 height 31
click at [215, 16] on link "Catalog" at bounding box center [228, 15] width 33 height 31
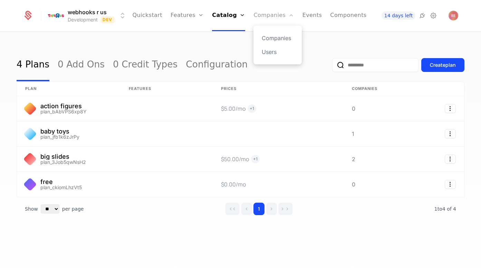
click at [255, 11] on link "Companies" at bounding box center [273, 15] width 40 height 31
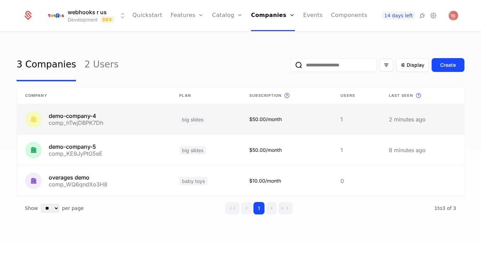
click at [164, 115] on link at bounding box center [94, 119] width 154 height 30
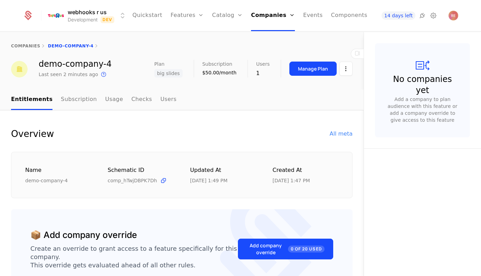
click at [314, 60] on div "Manage Plan" at bounding box center [320, 69] width 63 height 18
click at [310, 70] on div "Manage Plan" at bounding box center [313, 68] width 30 height 7
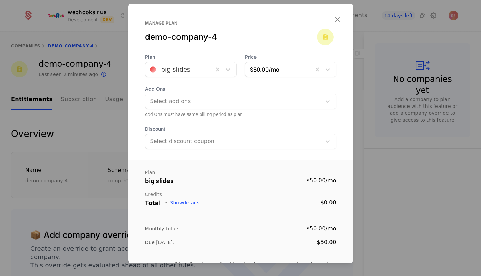
click at [206, 71] on div at bounding box center [179, 70] width 58 height 10
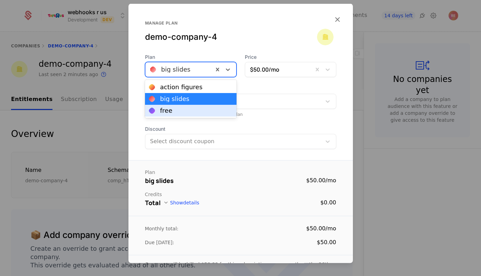
click at [175, 111] on div "free" at bounding box center [190, 110] width 83 height 6
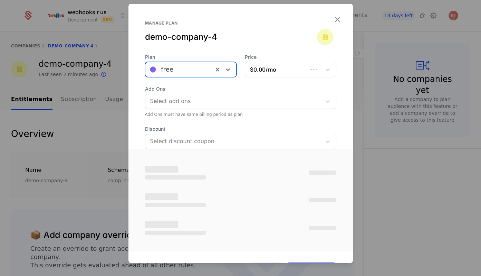
scroll to position [21, 0]
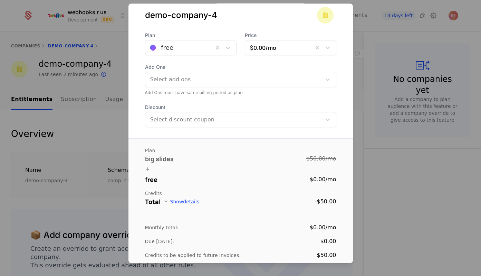
click at [308, 245] on div "Due today: $0.00" at bounding box center [240, 241] width 191 height 8
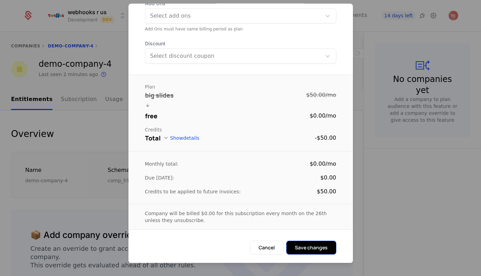
click at [308, 249] on button "Save changes" at bounding box center [311, 248] width 50 height 14
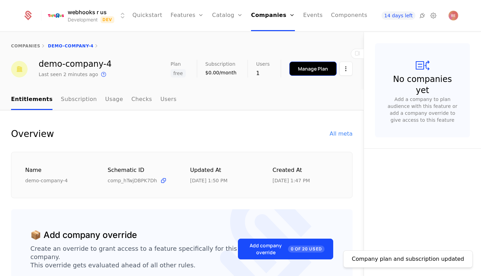
click at [312, 73] on button "Manage Plan" at bounding box center [312, 68] width 47 height 14
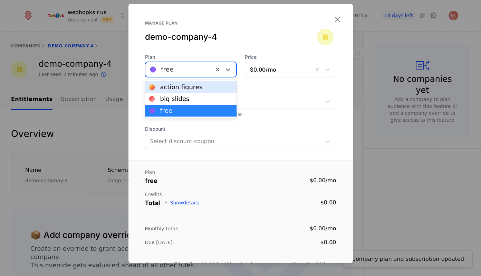
click at [196, 70] on div at bounding box center [179, 70] width 58 height 10
click at [183, 90] on div "action figures" at bounding box center [191, 87] width 92 height 12
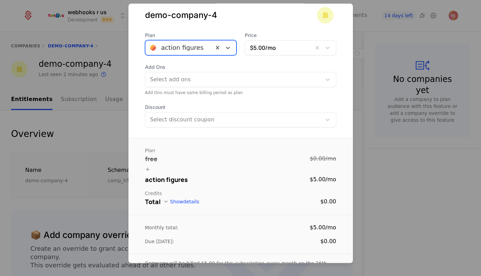
scroll to position [71, 0]
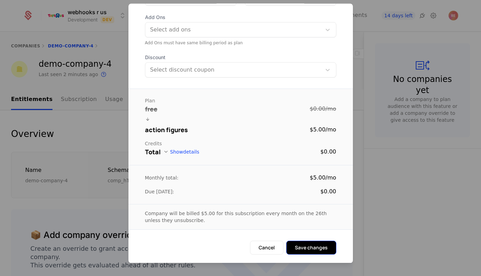
click at [310, 250] on button "Save changes" at bounding box center [311, 248] width 50 height 14
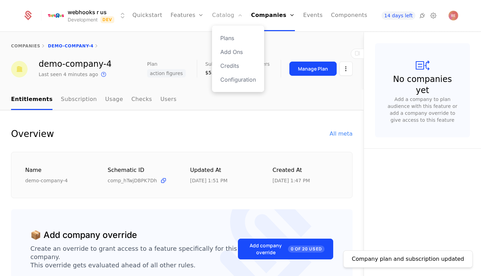
click at [219, 19] on link "Catalog" at bounding box center [227, 15] width 31 height 31
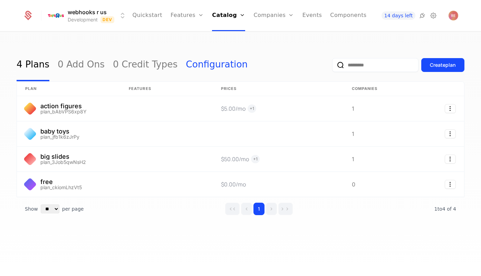
click at [189, 65] on link "Configuration" at bounding box center [217, 65] width 62 height 32
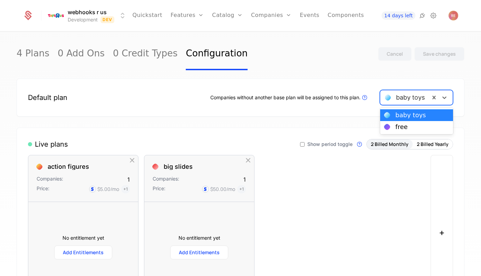
click at [424, 100] on div at bounding box center [405, 98] width 40 height 10
click at [306, 49] on div "4 Plans 0 Add Ons 0 Credit Types Configuration Cancel Save changes" at bounding box center [241, 54] width 448 height 32
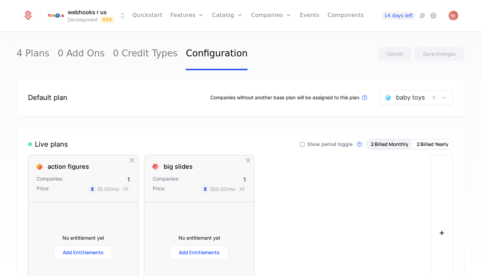
scroll to position [43, 0]
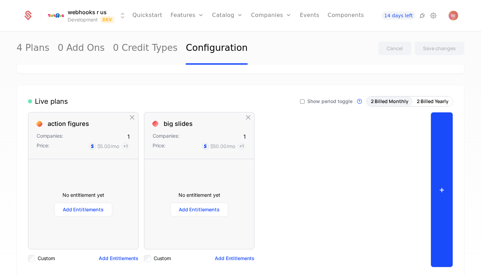
click at [444, 173] on button "+" at bounding box center [442, 189] width 22 height 155
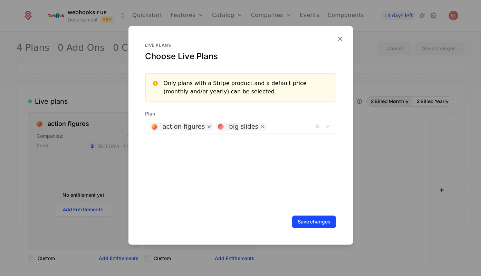
click at [278, 127] on div at bounding box center [290, 126] width 38 height 10
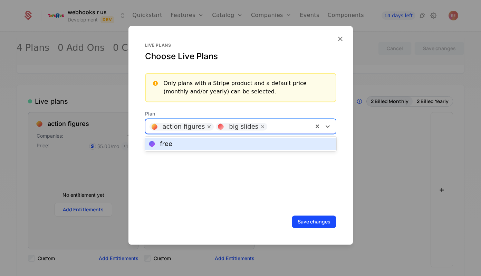
click at [232, 144] on div "free" at bounding box center [240, 144] width 183 height 6
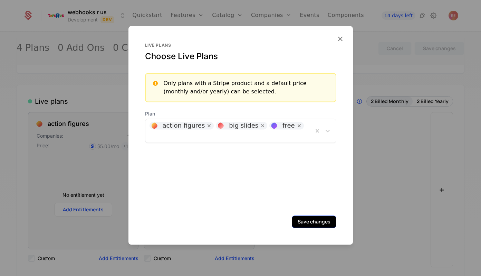
click at [314, 217] on button "Save changes" at bounding box center [314, 221] width 45 height 12
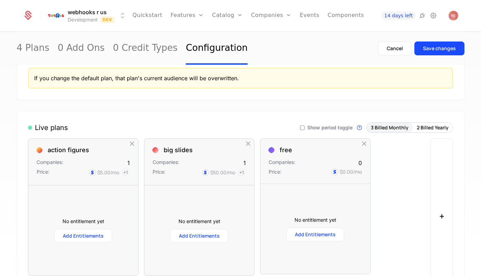
scroll to position [0, 0]
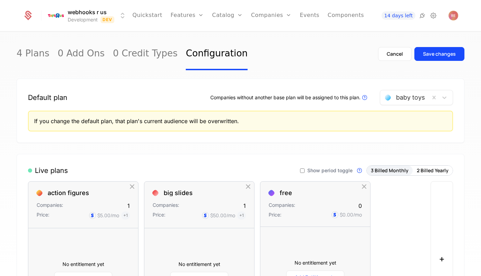
click at [412, 102] on div "baby toys" at bounding box center [405, 97] width 50 height 12
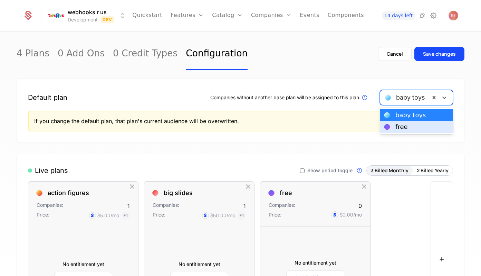
click at [399, 127] on div "free" at bounding box center [401, 127] width 12 height 6
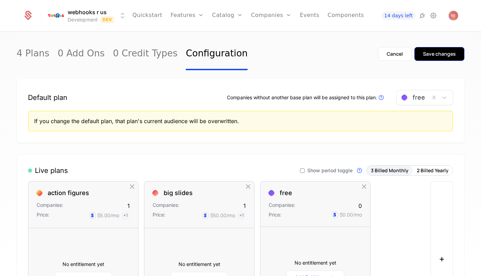
click at [438, 60] on button "Save changes" at bounding box center [439, 54] width 50 height 14
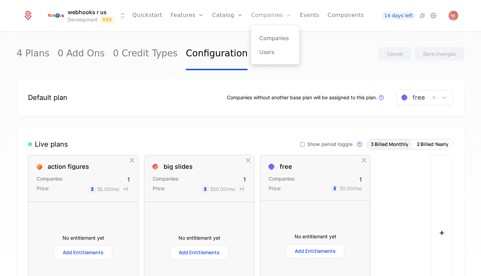
click at [262, 18] on link "Companies" at bounding box center [271, 15] width 40 height 31
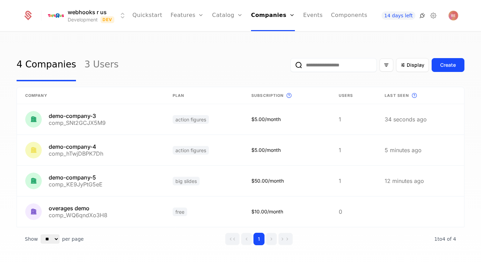
click at [424, 17] on icon at bounding box center [422, 15] width 8 height 8
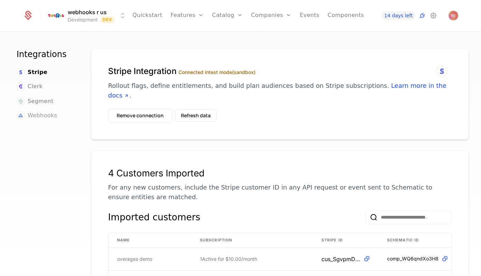
click at [44, 113] on span "Webhooks" at bounding box center [42, 115] width 29 height 8
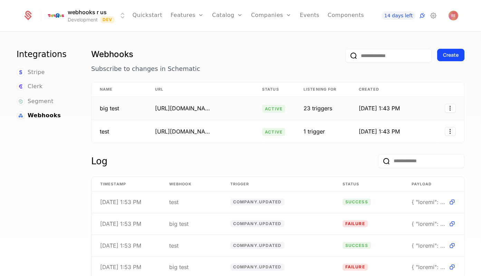
click at [381, 110] on td "8/26/25, 1:43 PM" at bounding box center [393, 108] width 86 height 23
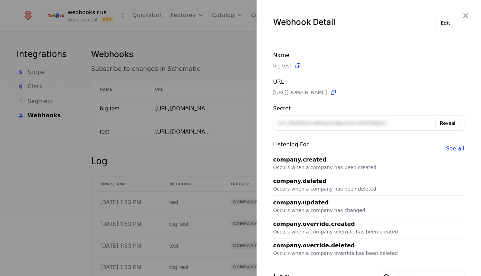
click at [209, 52] on div at bounding box center [240, 138] width 481 height 276
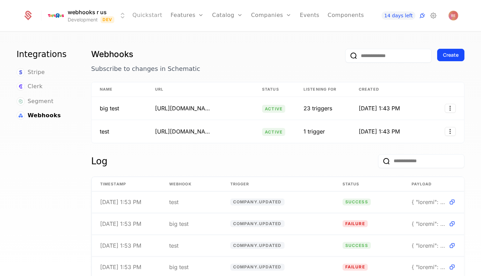
click at [141, 16] on link "Quickstart" at bounding box center [147, 15] width 30 height 31
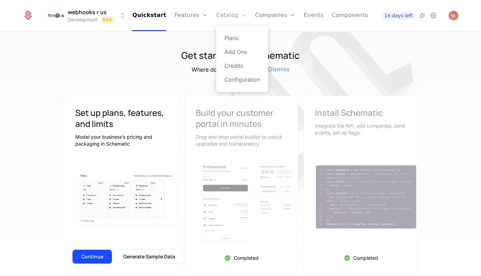
click at [220, 16] on link "Catalog" at bounding box center [231, 15] width 31 height 31
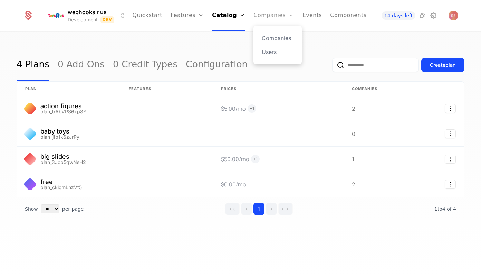
click at [260, 20] on link "Companies" at bounding box center [273, 15] width 40 height 31
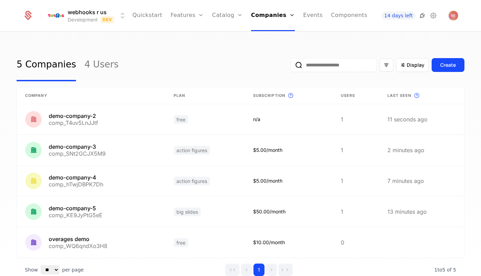
click at [423, 15] on icon at bounding box center [422, 15] width 8 height 8
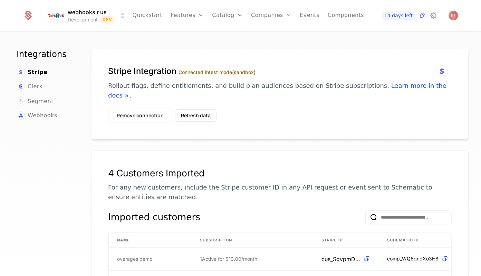
click at [34, 108] on ul "Stripe Clerk Segment Webhooks" at bounding box center [46, 94] width 58 height 52
click at [34, 114] on span "Webhooks" at bounding box center [42, 115] width 29 height 8
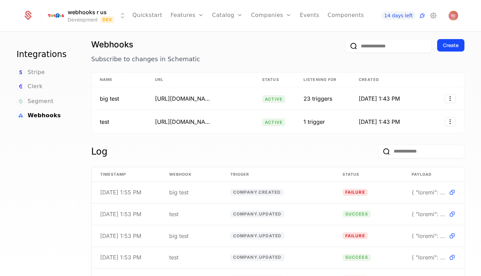
scroll to position [4, 0]
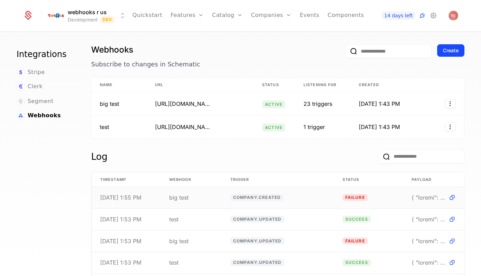
click at [274, 200] on span "company.created" at bounding box center [257, 197] width 54 height 7
click at [318, 199] on td "company.created" at bounding box center [278, 197] width 112 height 21
click at [377, 199] on td "failure" at bounding box center [368, 197] width 69 height 21
click at [413, 198] on span at bounding box center [429, 197] width 35 height 6
click at [433, 199] on span at bounding box center [429, 197] width 35 height 6
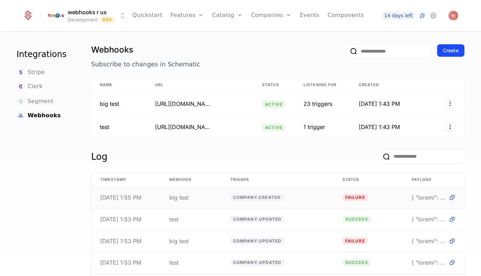
click at [458, 199] on td at bounding box center [433, 197] width 61 height 21
click at [453, 198] on icon at bounding box center [452, 197] width 7 height 7
click at [415, 201] on td at bounding box center [433, 197] width 61 height 21
click at [375, 223] on td "success" at bounding box center [368, 219] width 69 height 21
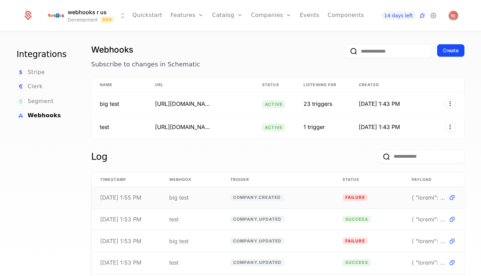
click at [393, 198] on td "failure" at bounding box center [368, 197] width 69 height 21
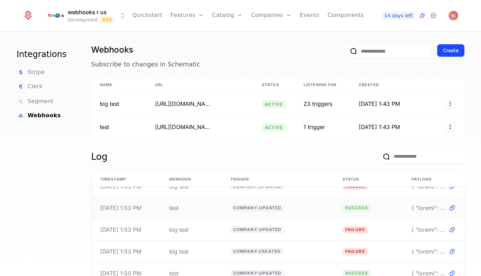
scroll to position [0, 0]
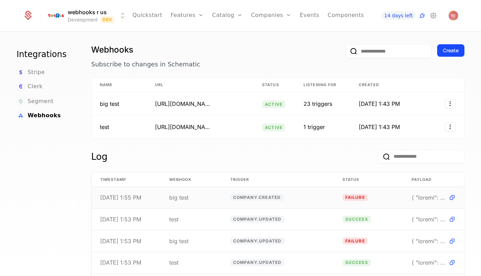
click at [387, 198] on td "failure" at bounding box center [368, 197] width 69 height 21
click at [413, 87] on th "Created" at bounding box center [393, 85] width 86 height 15
click at [407, 105] on td "8/26/25, 1:43 PM" at bounding box center [393, 103] width 86 height 23
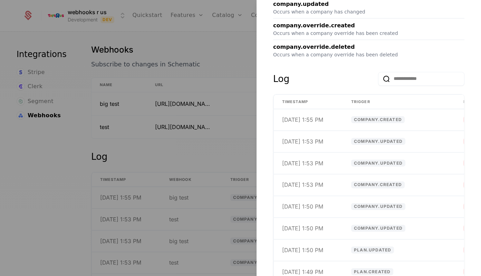
click at [211, 148] on div at bounding box center [240, 138] width 481 height 276
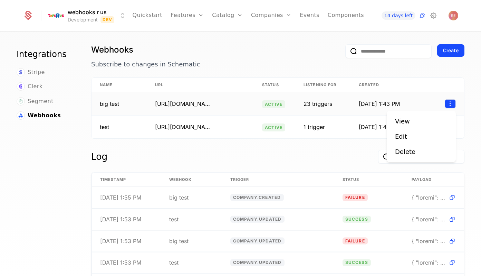
click at [448, 107] on html "webhooks r us Development Dev Quickstart Features Features Flags Catalog Plans …" at bounding box center [240, 138] width 481 height 276
click at [406, 156] on div "Delete" at bounding box center [405, 152] width 20 height 10
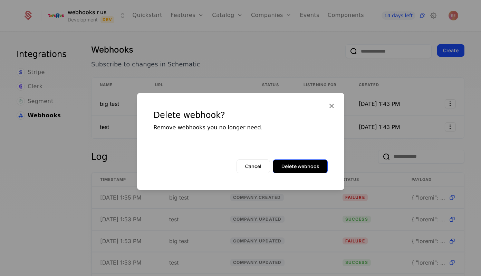
click at [291, 169] on button "Delete webhook" at bounding box center [300, 166] width 55 height 14
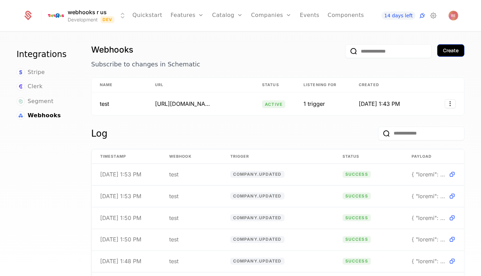
click at [454, 44] on button "Create" at bounding box center [450, 50] width 27 height 12
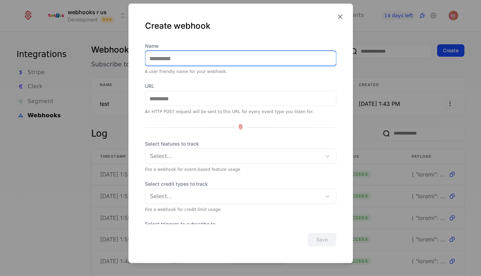
click at [221, 61] on input "Name" at bounding box center [240, 58] width 191 height 15
type input "********"
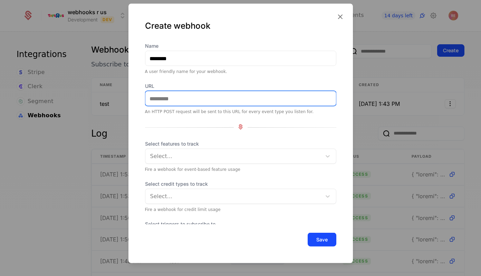
click at [194, 99] on input "URL" at bounding box center [240, 98] width 191 height 15
paste input "**********"
type input "**********"
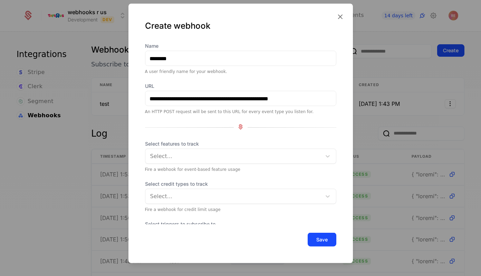
click at [167, 120] on div "**********" at bounding box center [240, 146] width 191 height 208
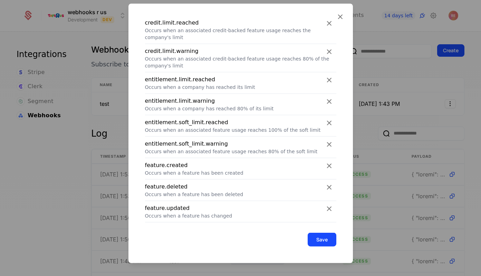
scroll to position [347, 0]
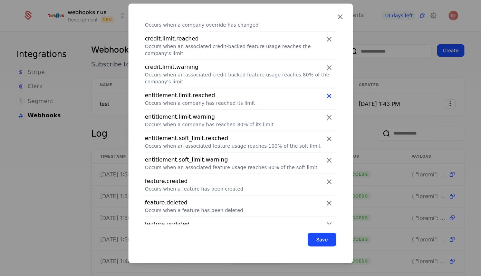
click at [327, 91] on icon at bounding box center [329, 95] width 9 height 9
click at [327, 113] on icon at bounding box center [329, 117] width 9 height 9
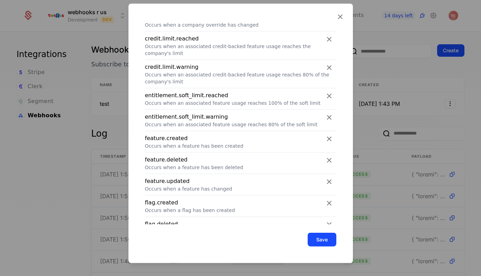
click at [327, 91] on icon at bounding box center [329, 95] width 9 height 9
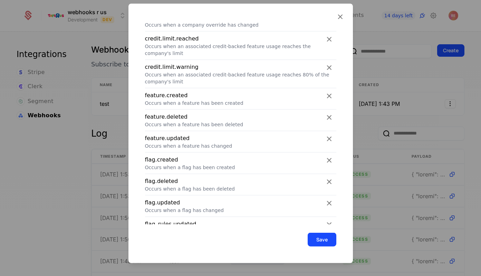
scroll to position [285, 0]
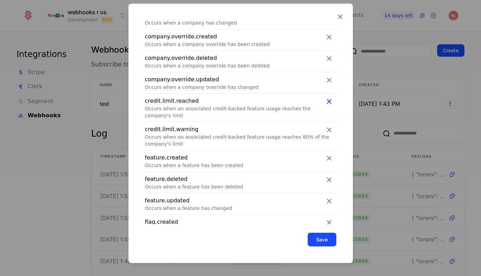
click at [326, 101] on icon at bounding box center [329, 101] width 9 height 9
click at [326, 125] on icon at bounding box center [329, 129] width 9 height 9
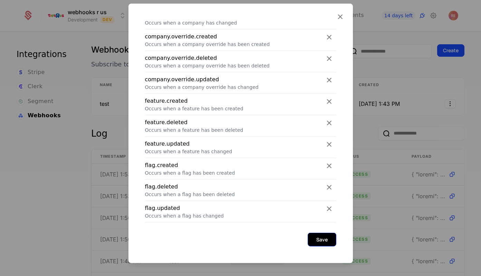
click at [312, 244] on button "Save" at bounding box center [322, 239] width 29 height 14
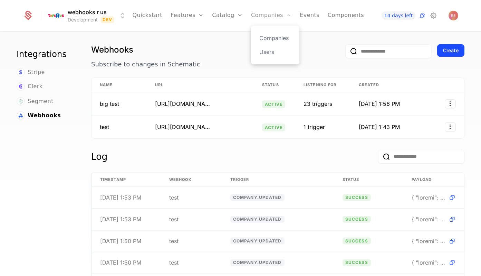
click at [255, 15] on link "Companies" at bounding box center [271, 15] width 40 height 31
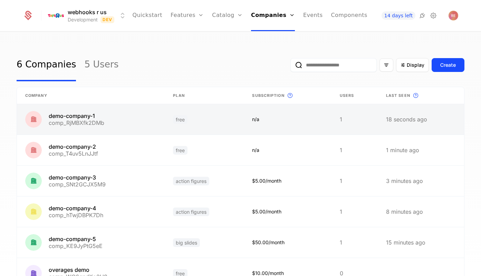
click at [196, 120] on link at bounding box center [204, 119] width 79 height 30
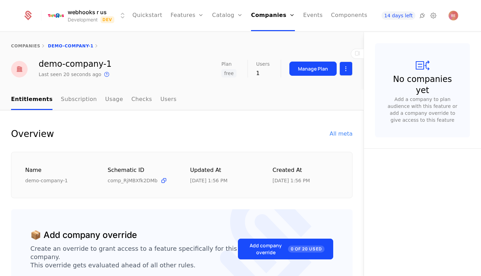
click at [347, 69] on html "webhooks r us Development Dev Quickstart Features Features Flags Catalog Plans …" at bounding box center [240, 138] width 481 height 276
click at [323, 92] on div "Edit company" at bounding box center [313, 89] width 43 height 10
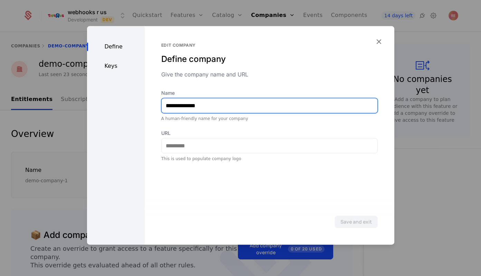
click at [228, 106] on input "**********" at bounding box center [270, 105] width 216 height 15
type input "**********"
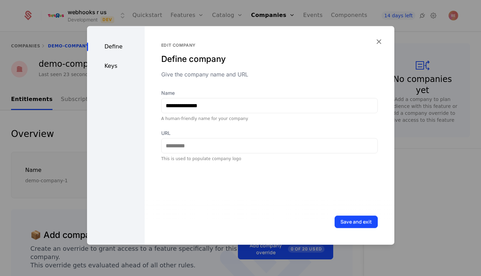
click at [363, 228] on div "Save and exit" at bounding box center [270, 222] width 250 height 46
click at [363, 223] on button "Save and exit" at bounding box center [356, 221] width 43 height 12
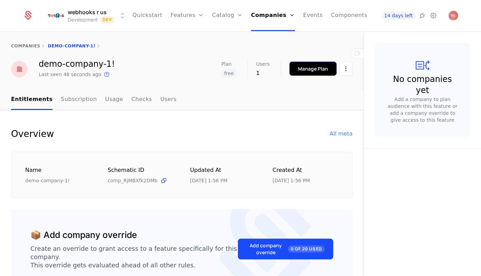
click at [313, 68] on div "Manage Plan" at bounding box center [313, 68] width 30 height 7
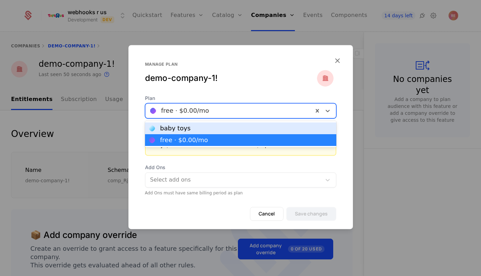
click at [218, 108] on div at bounding box center [229, 111] width 158 height 10
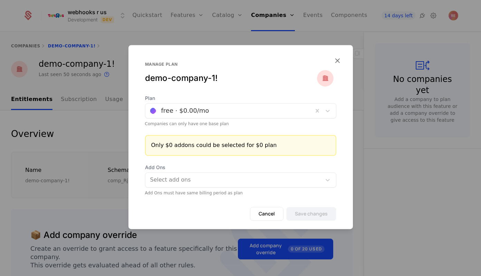
click at [236, 77] on div "demo-company-1!" at bounding box center [231, 78] width 172 height 11
click at [202, 168] on span "Add Ons" at bounding box center [240, 167] width 191 height 7
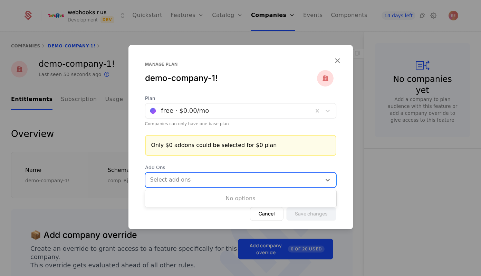
click at [196, 176] on div at bounding box center [234, 180] width 166 height 10
click at [186, 196] on div "No options" at bounding box center [240, 198] width 191 height 14
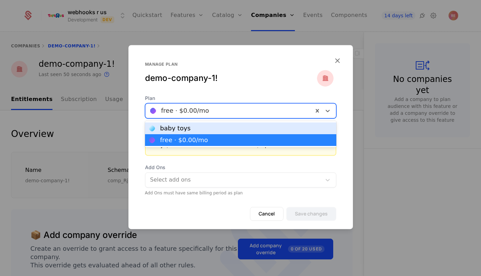
click at [227, 114] on div at bounding box center [229, 111] width 158 height 10
click at [211, 129] on div "baby toys" at bounding box center [240, 128] width 183 height 6
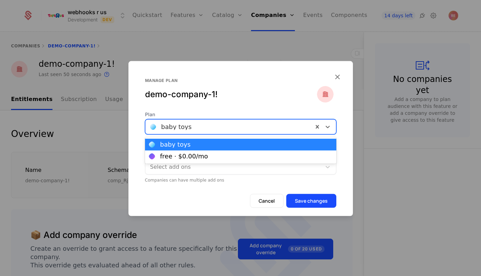
click at [214, 127] on div at bounding box center [229, 127] width 158 height 10
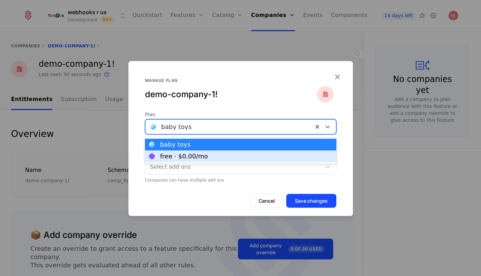
click at [200, 158] on div "free · $0.00 /mo" at bounding box center [184, 156] width 48 height 6
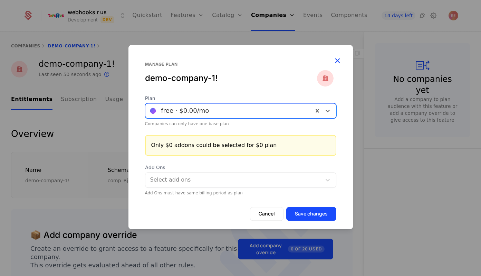
click at [336, 60] on icon "button" at bounding box center [337, 60] width 9 height 9
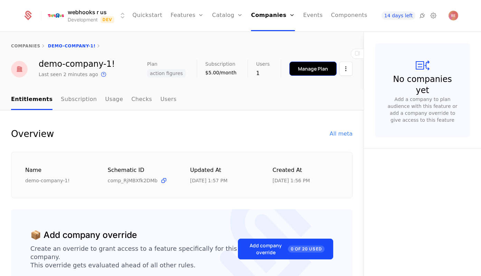
click at [308, 70] on div "Manage Plan" at bounding box center [313, 68] width 30 height 7
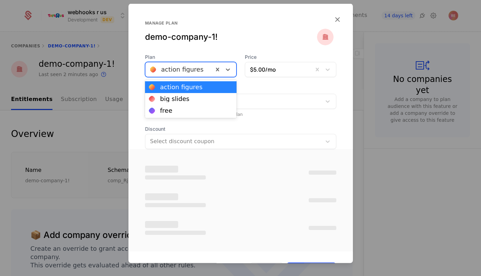
click at [212, 65] on div "action figures" at bounding box center [179, 69] width 68 height 12
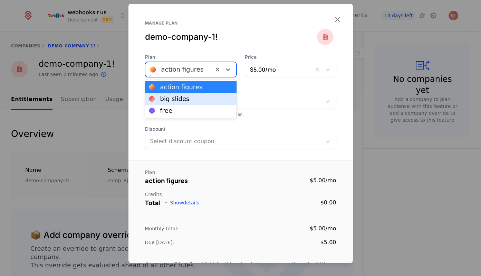
click at [173, 103] on div "big slides" at bounding box center [191, 99] width 92 height 12
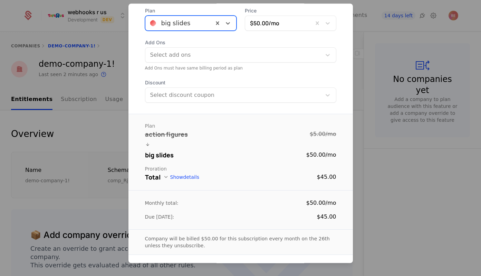
scroll to position [71, 0]
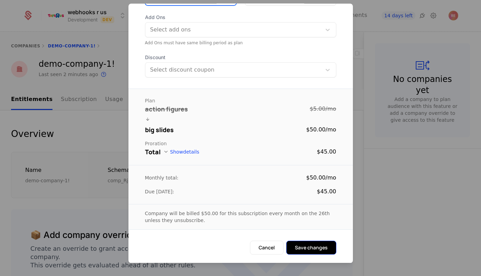
click at [314, 252] on button "Save changes" at bounding box center [311, 248] width 50 height 14
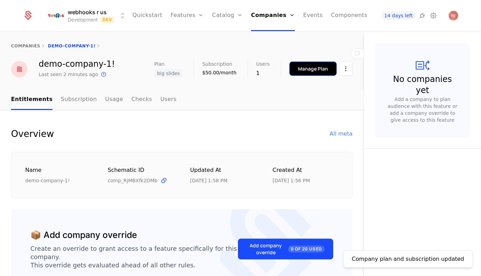
click at [321, 63] on button "Manage Plan" at bounding box center [312, 68] width 47 height 14
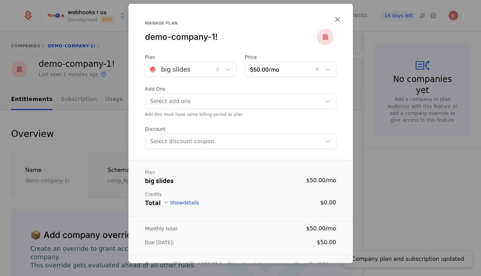
click at [186, 66] on div at bounding box center [179, 70] width 58 height 10
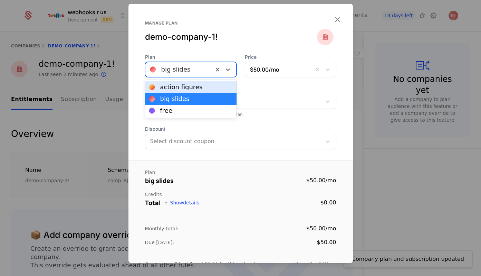
click at [182, 88] on div "action figures" at bounding box center [181, 87] width 42 height 6
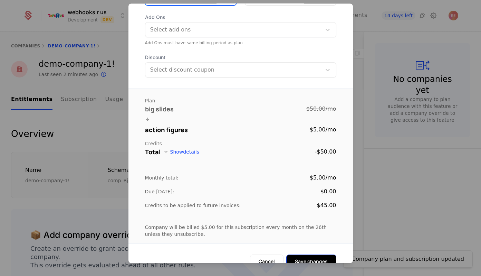
click at [313, 254] on button "Save changes" at bounding box center [311, 261] width 50 height 14
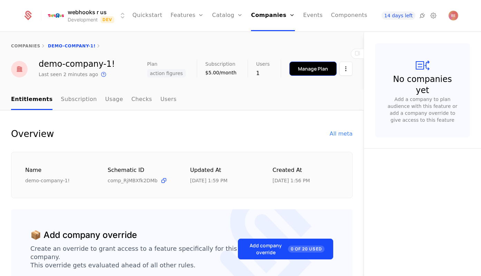
click at [302, 70] on div "Manage Plan" at bounding box center [313, 68] width 30 height 7
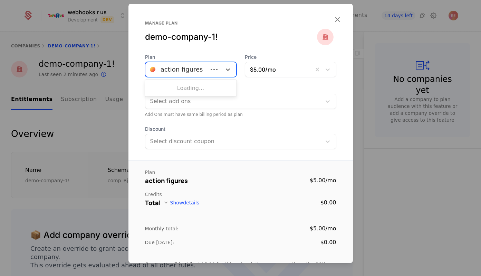
click at [175, 73] on div at bounding box center [176, 70] width 53 height 10
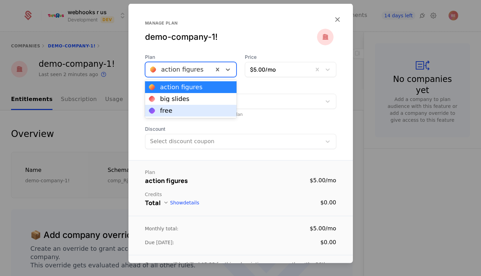
click at [172, 110] on div "free" at bounding box center [190, 110] width 83 height 6
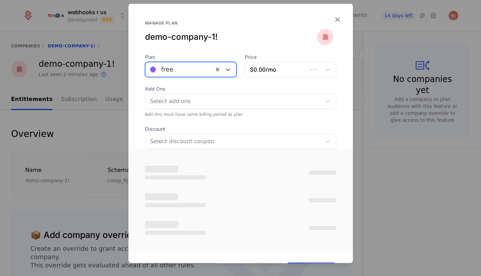
scroll to position [21, 0]
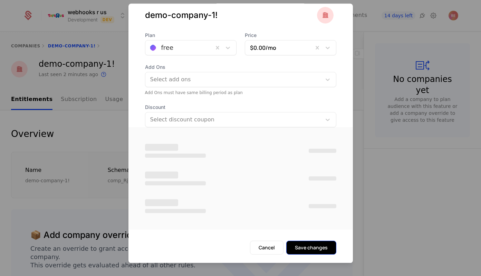
click at [301, 250] on button "Save changes" at bounding box center [311, 248] width 50 height 14
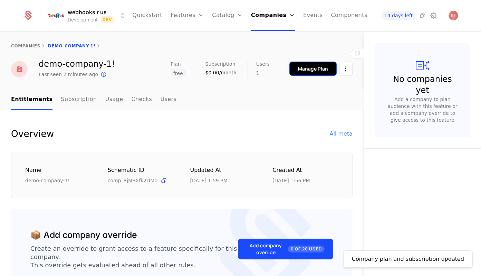
click at [295, 65] on button "Manage Plan" at bounding box center [312, 68] width 47 height 14
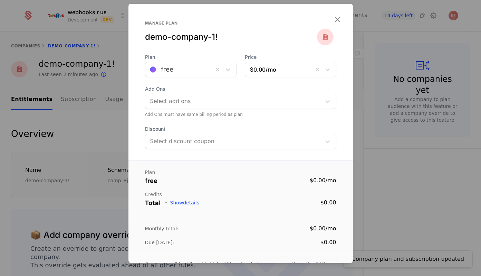
click at [191, 55] on span "Plan" at bounding box center [191, 57] width 92 height 7
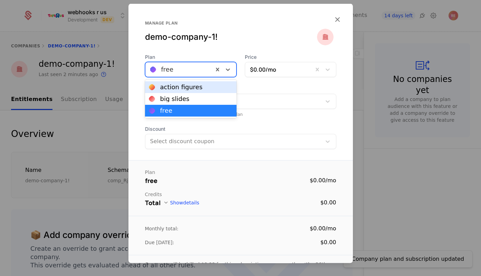
click at [188, 66] on div at bounding box center [179, 70] width 58 height 10
click at [186, 93] on div "big slides" at bounding box center [191, 99] width 92 height 12
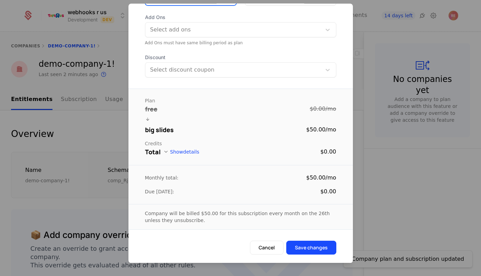
scroll to position [17, 0]
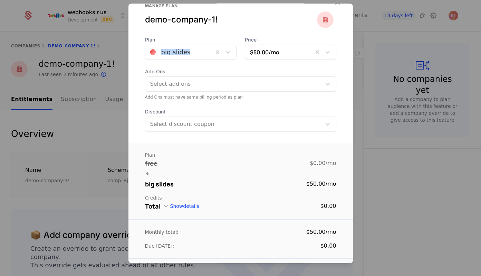
click at [181, 44] on div "Plan big slides" at bounding box center [191, 48] width 92 height 23
click at [180, 56] on div at bounding box center [179, 53] width 58 height 10
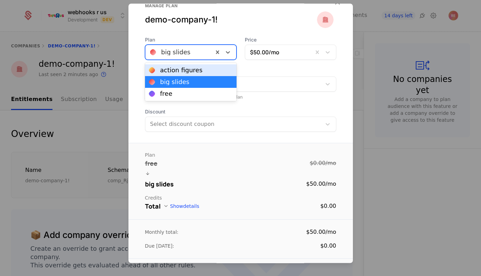
click at [179, 67] on div "action figures" at bounding box center [181, 70] width 42 height 6
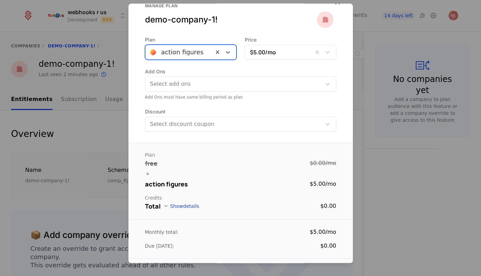
scroll to position [71, 0]
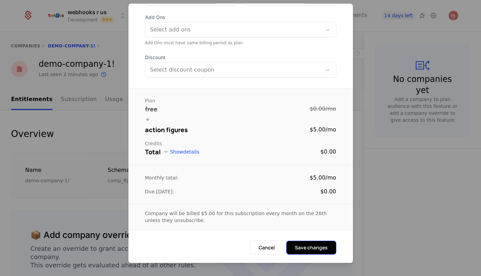
click at [315, 247] on button "Save changes" at bounding box center [311, 248] width 50 height 14
